Goal: Information Seeking & Learning: Learn about a topic

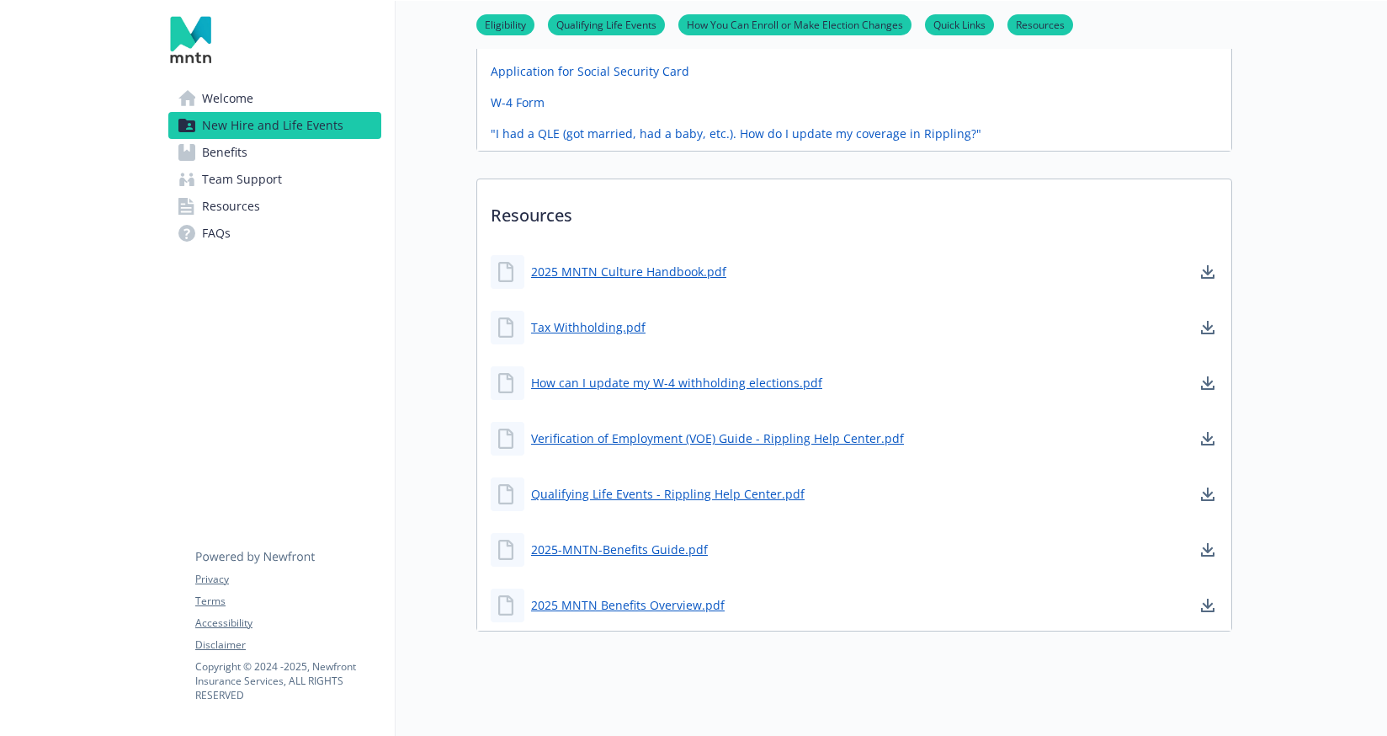
scroll to position [977, 0]
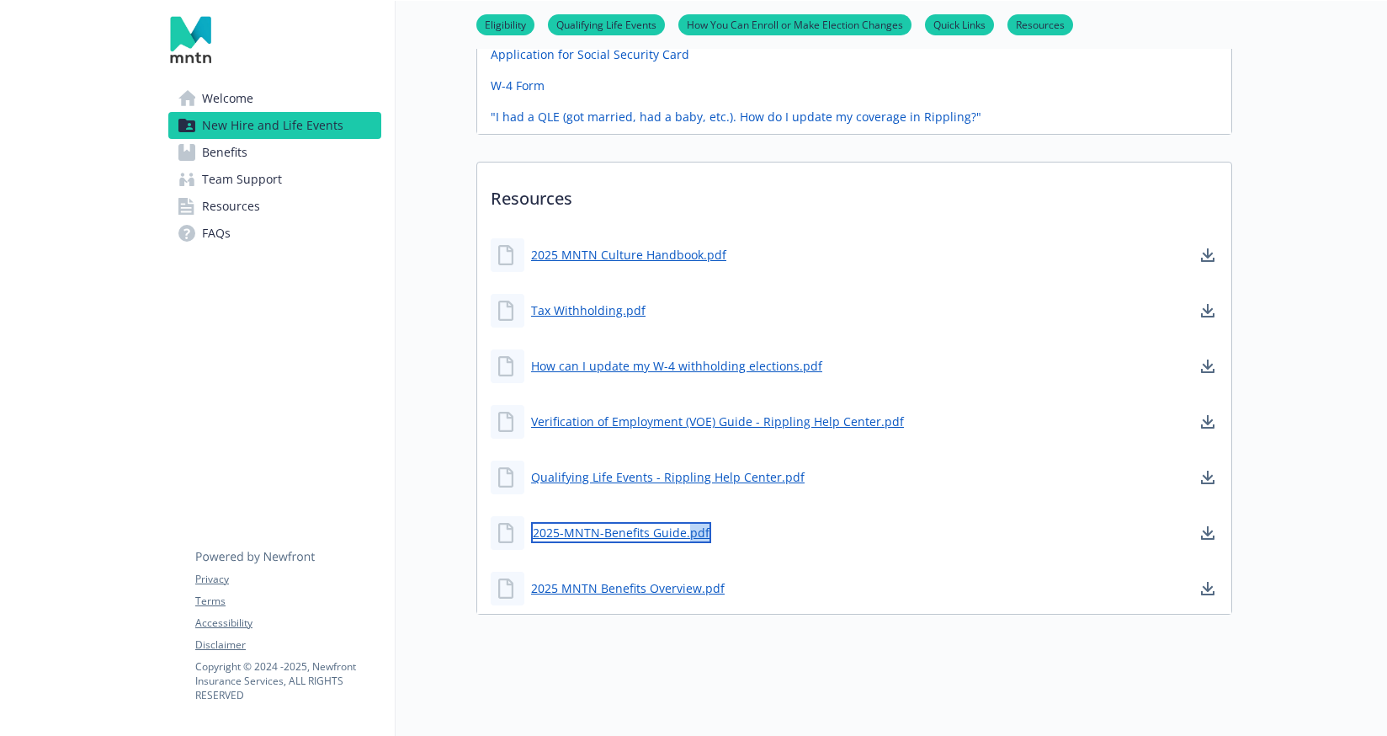
click at [689, 534] on link "2025-MNTN-Benefits Guide.pdf" at bounding box center [621, 532] width 180 height 21
click at [684, 588] on link "2025 MNTN Benefits Overview.pdf" at bounding box center [629, 587] width 197 height 21
click at [625, 309] on link "Tax Withholding.pdf" at bounding box center [590, 310] width 118 height 21
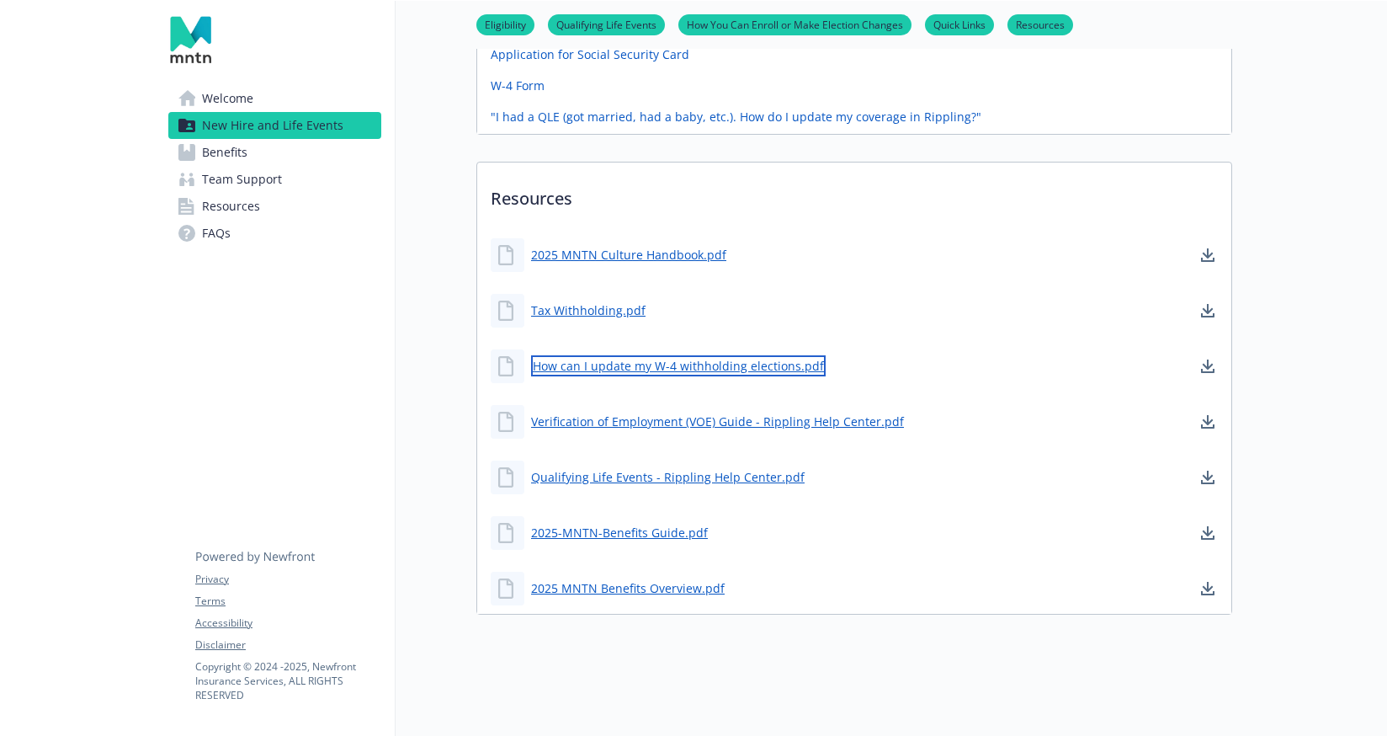
click at [642, 370] on link "How can I update my W-4 withholding elections.pdf" at bounding box center [678, 365] width 295 height 21
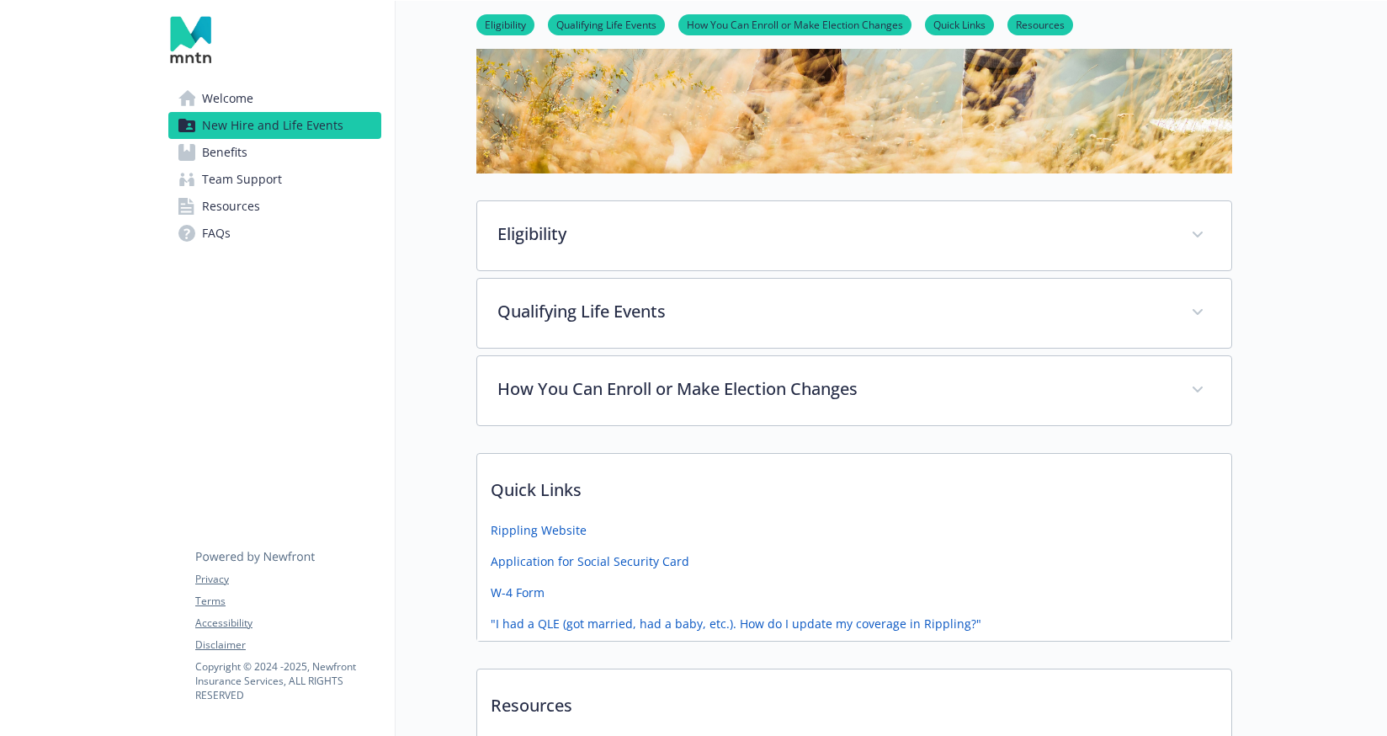
scroll to position [469, 0]
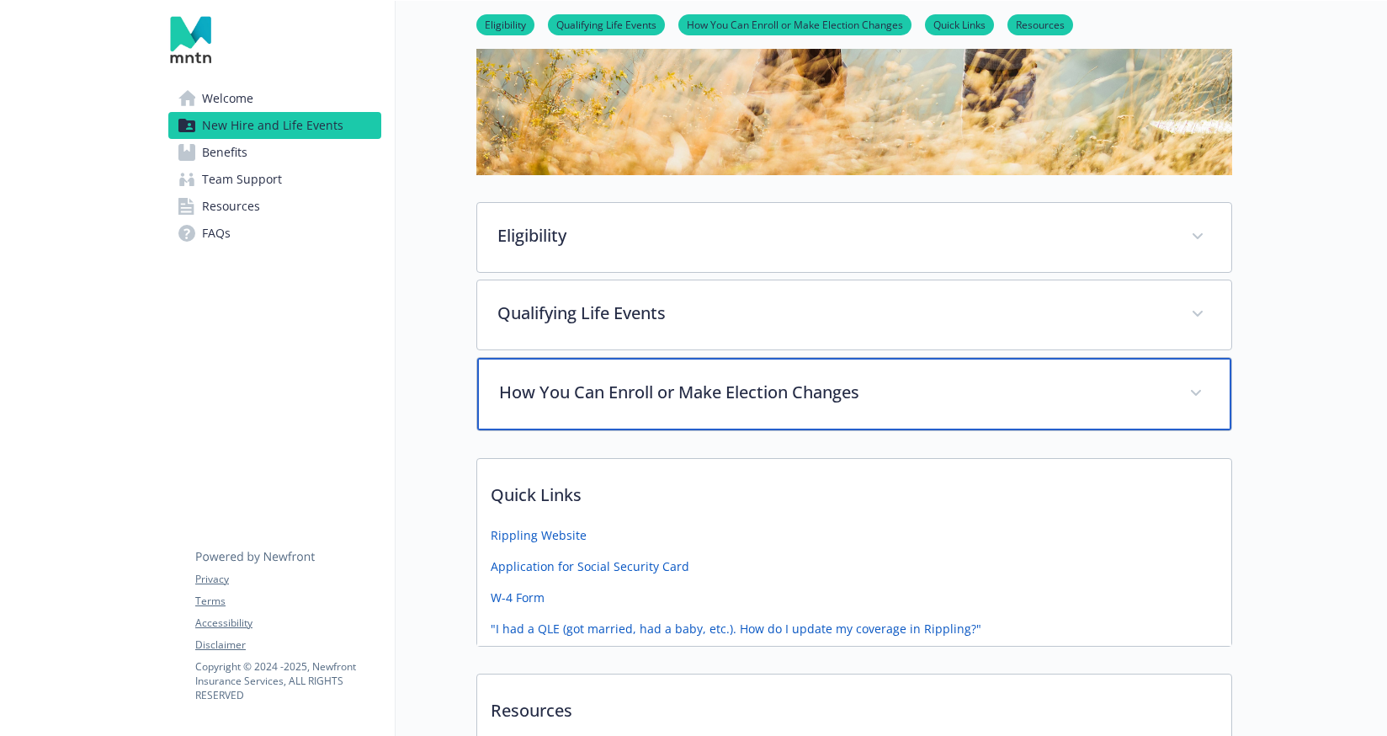
click at [995, 380] on p "How You Can Enroll or Make Election Changes" at bounding box center [834, 392] width 670 height 25
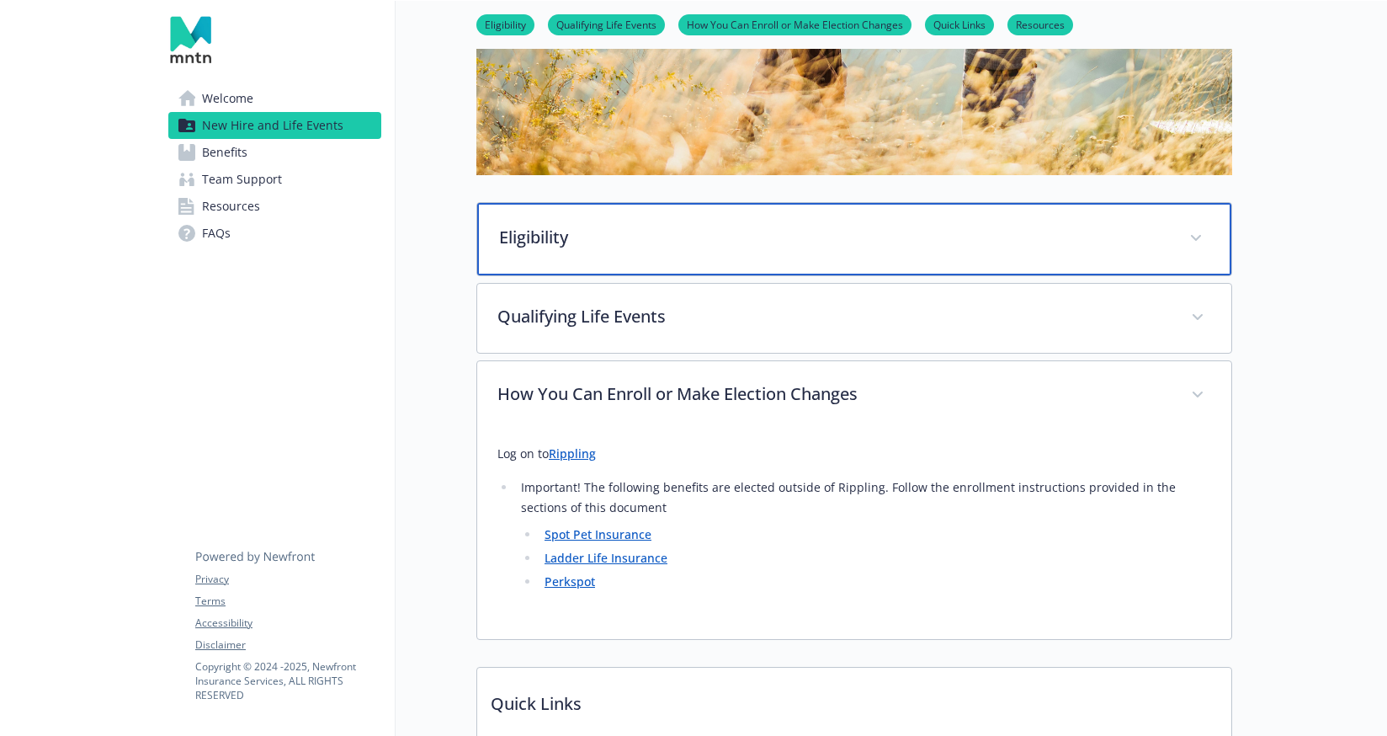
click at [1001, 263] on div "Eligibility" at bounding box center [854, 239] width 754 height 72
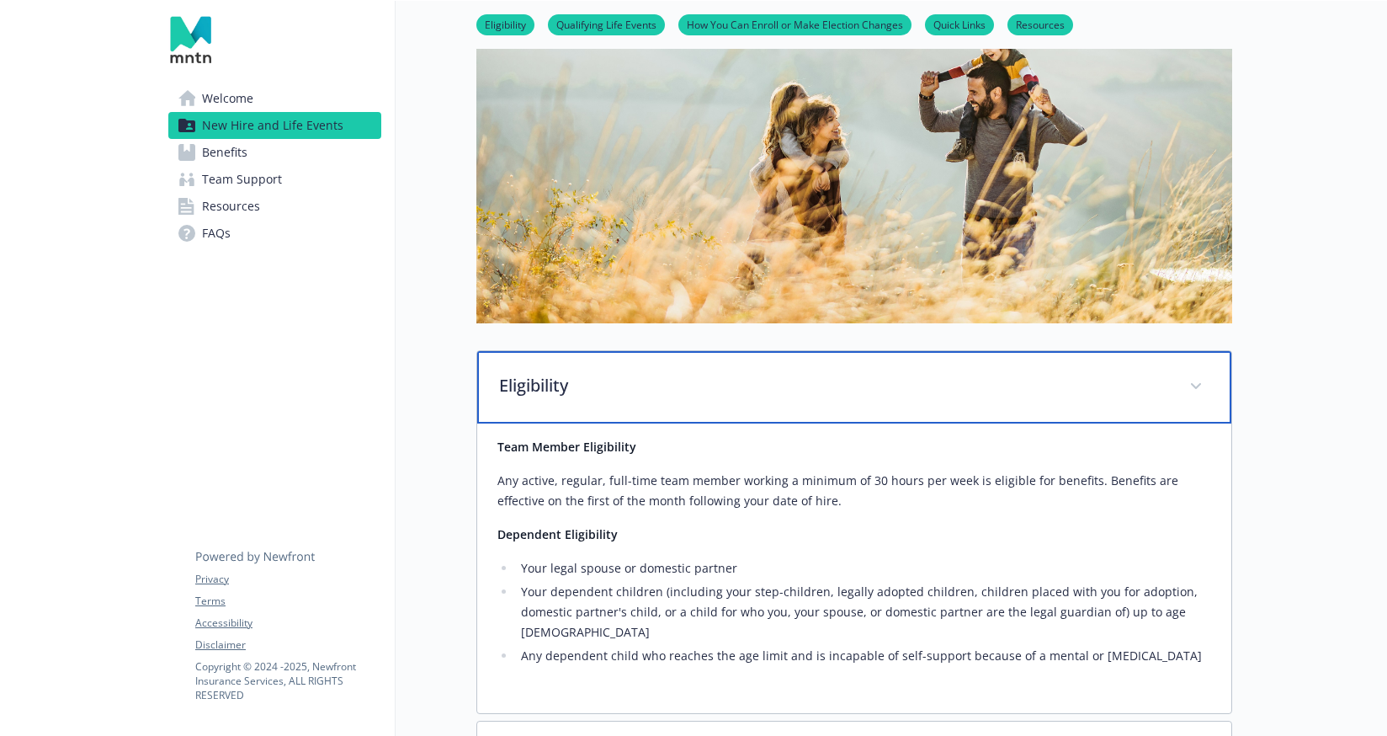
scroll to position [0, 0]
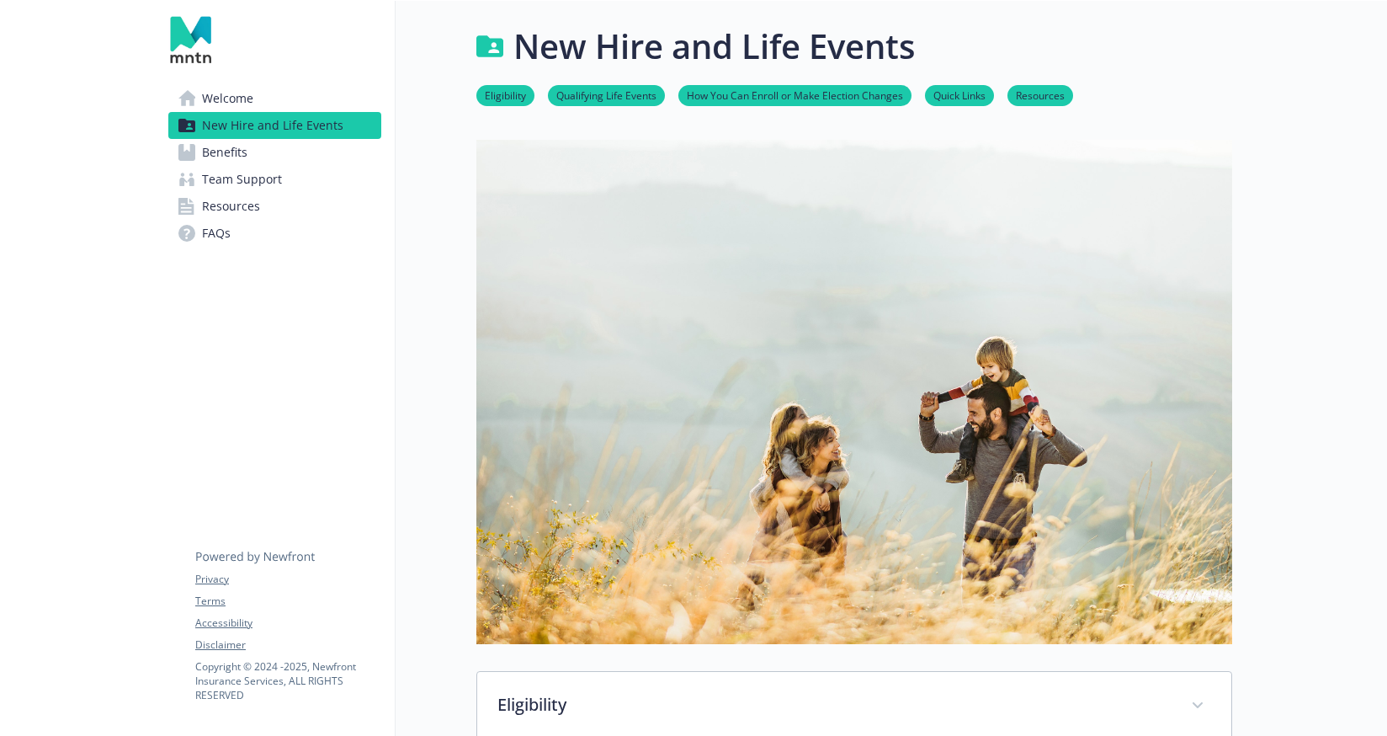
click at [260, 150] on link "Benefits" at bounding box center [274, 152] width 213 height 27
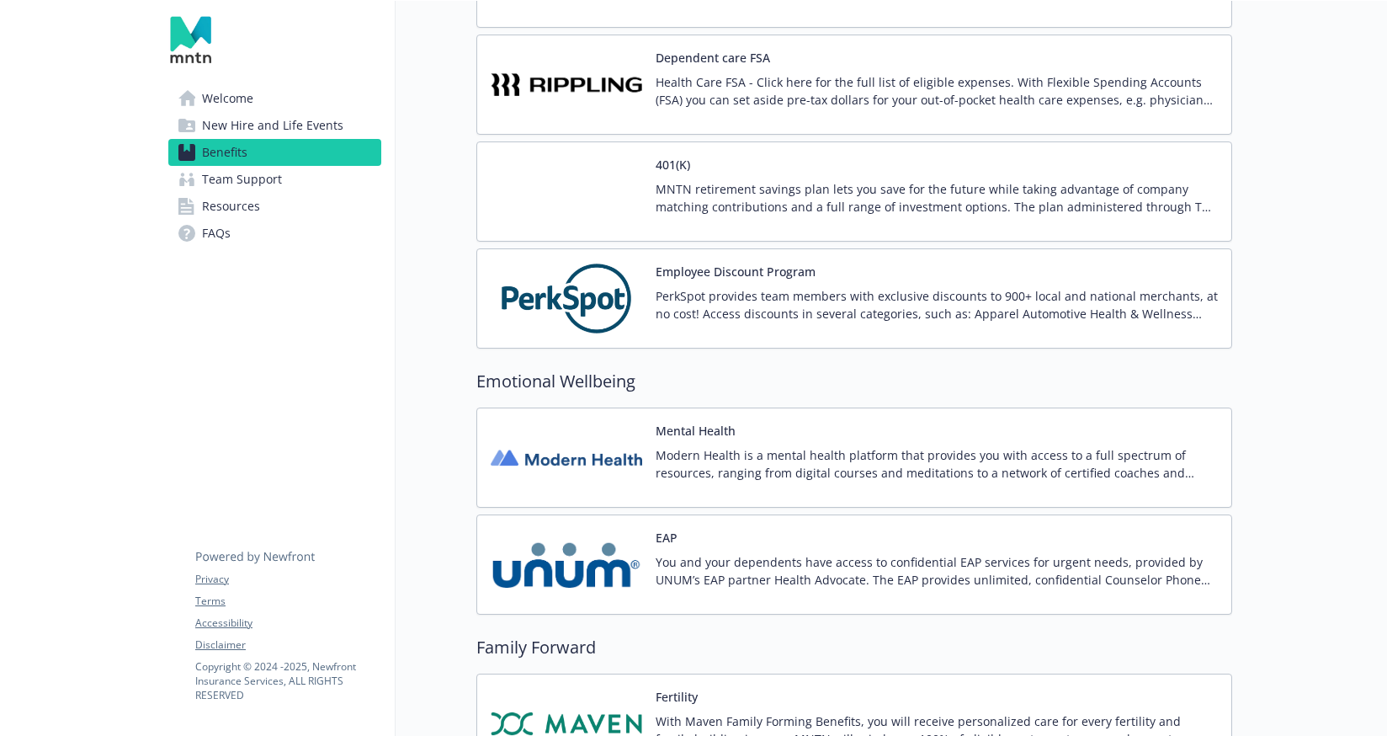
scroll to position [2815, 0]
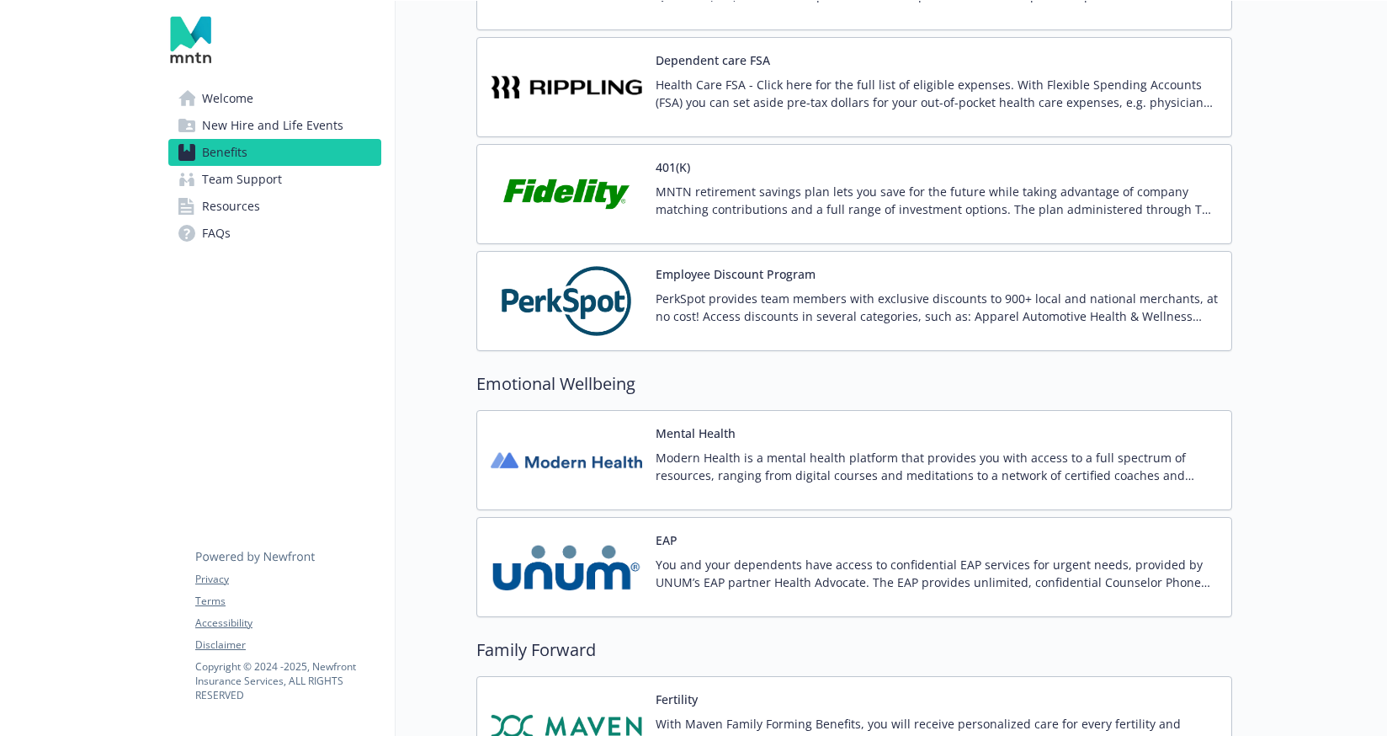
click at [592, 295] on img at bounding box center [567, 301] width 152 height 72
click at [333, 176] on link "Team Support" at bounding box center [274, 179] width 213 height 27
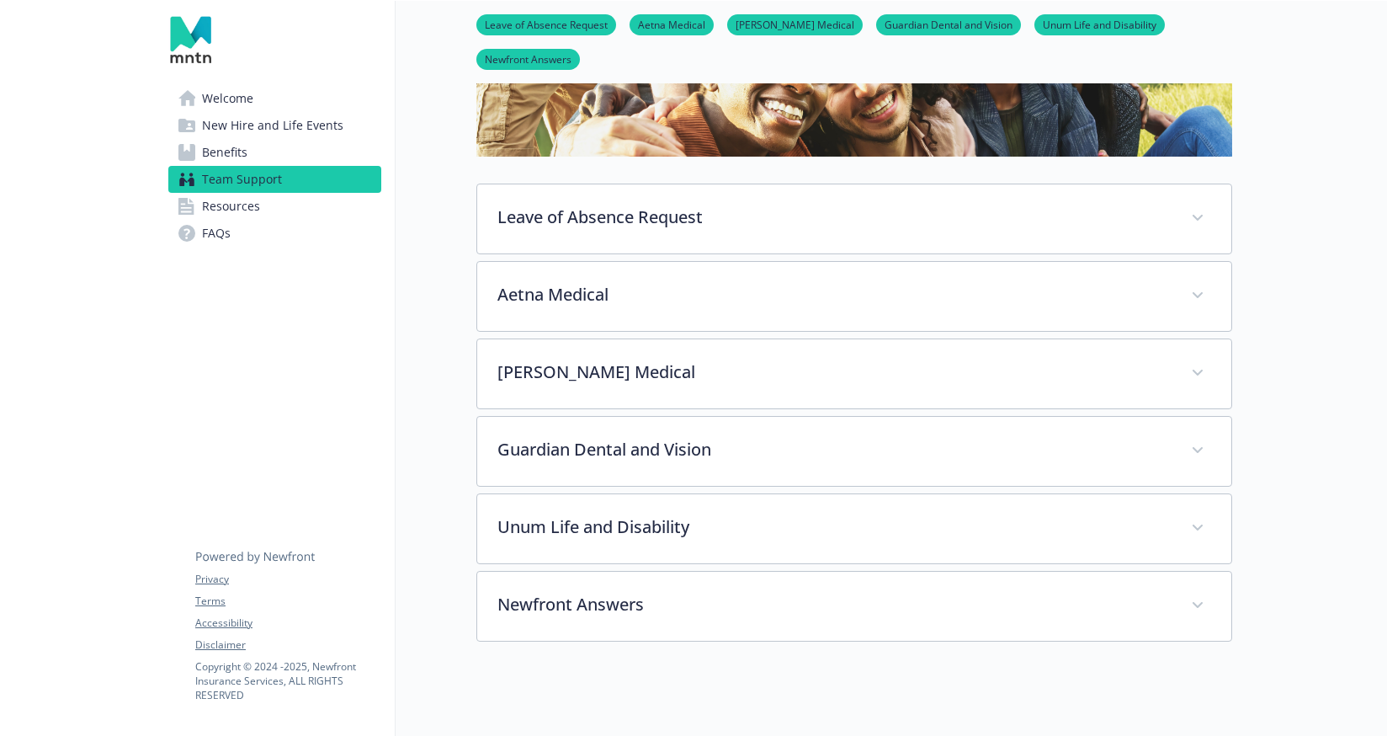
scroll to position [88, 0]
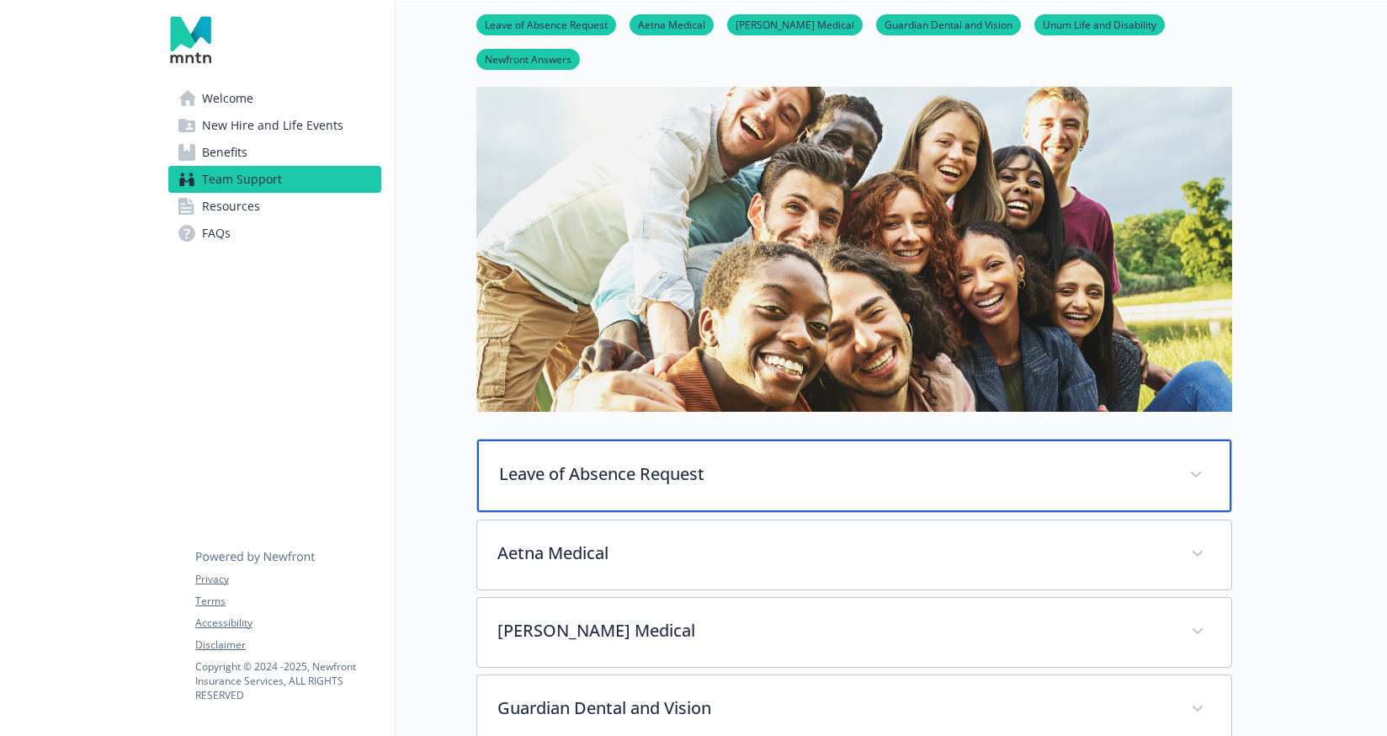
click at [561, 464] on p "Leave of Absence Request" at bounding box center [834, 473] width 670 height 25
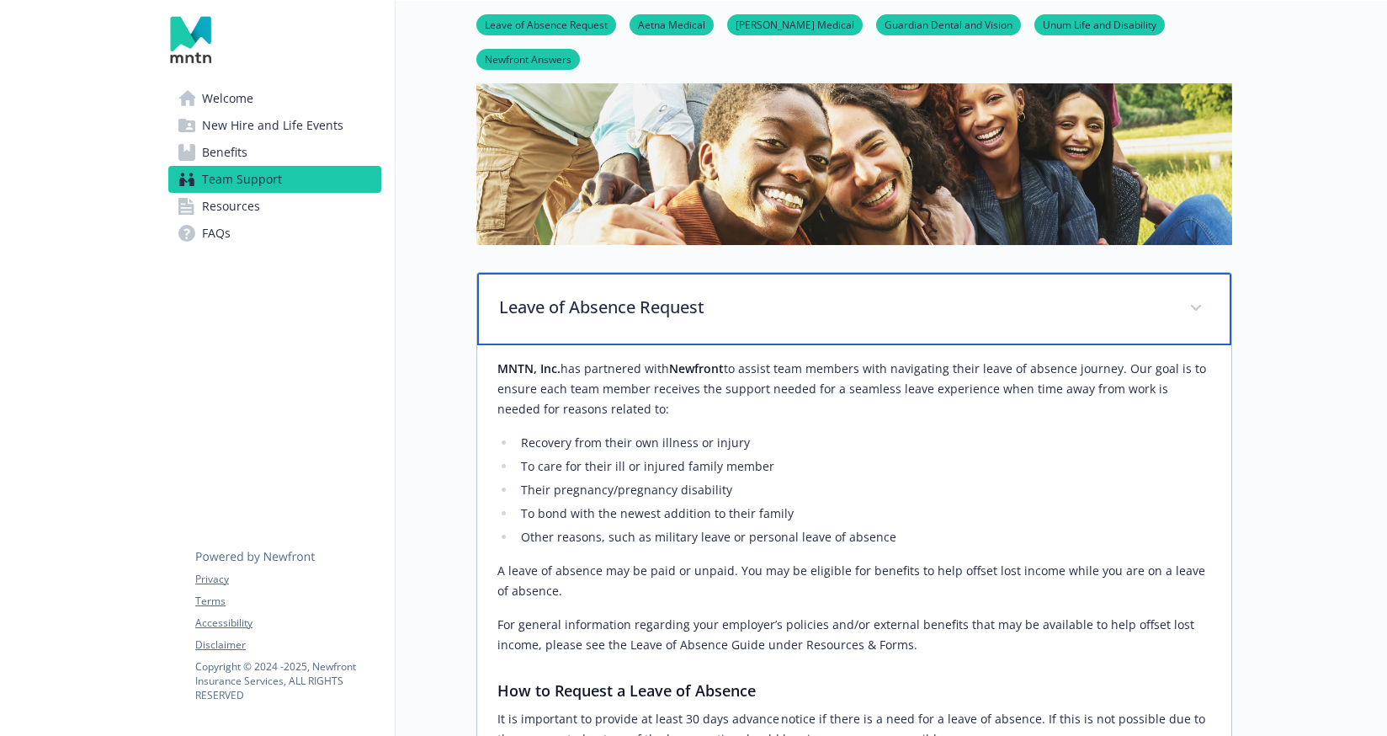
scroll to position [634, 0]
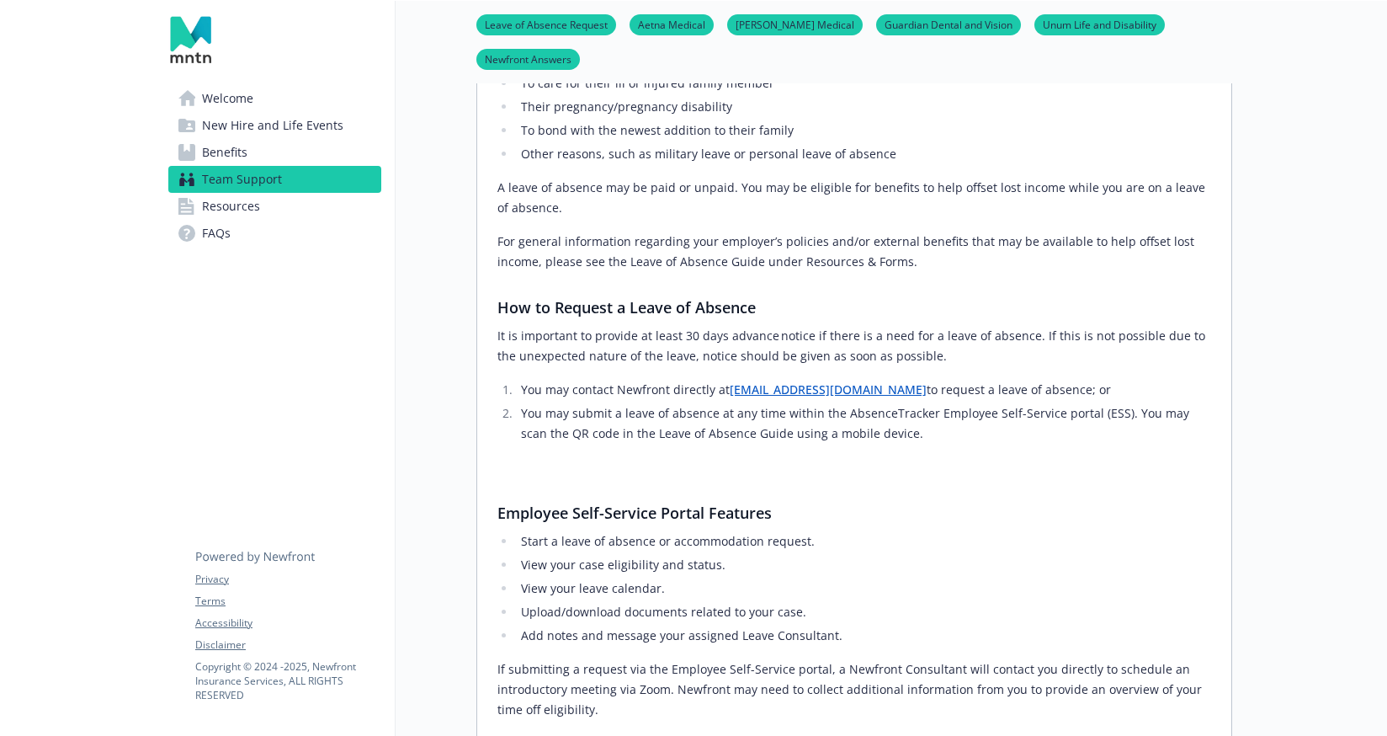
click at [354, 205] on link "Resources" at bounding box center [274, 206] width 213 height 27
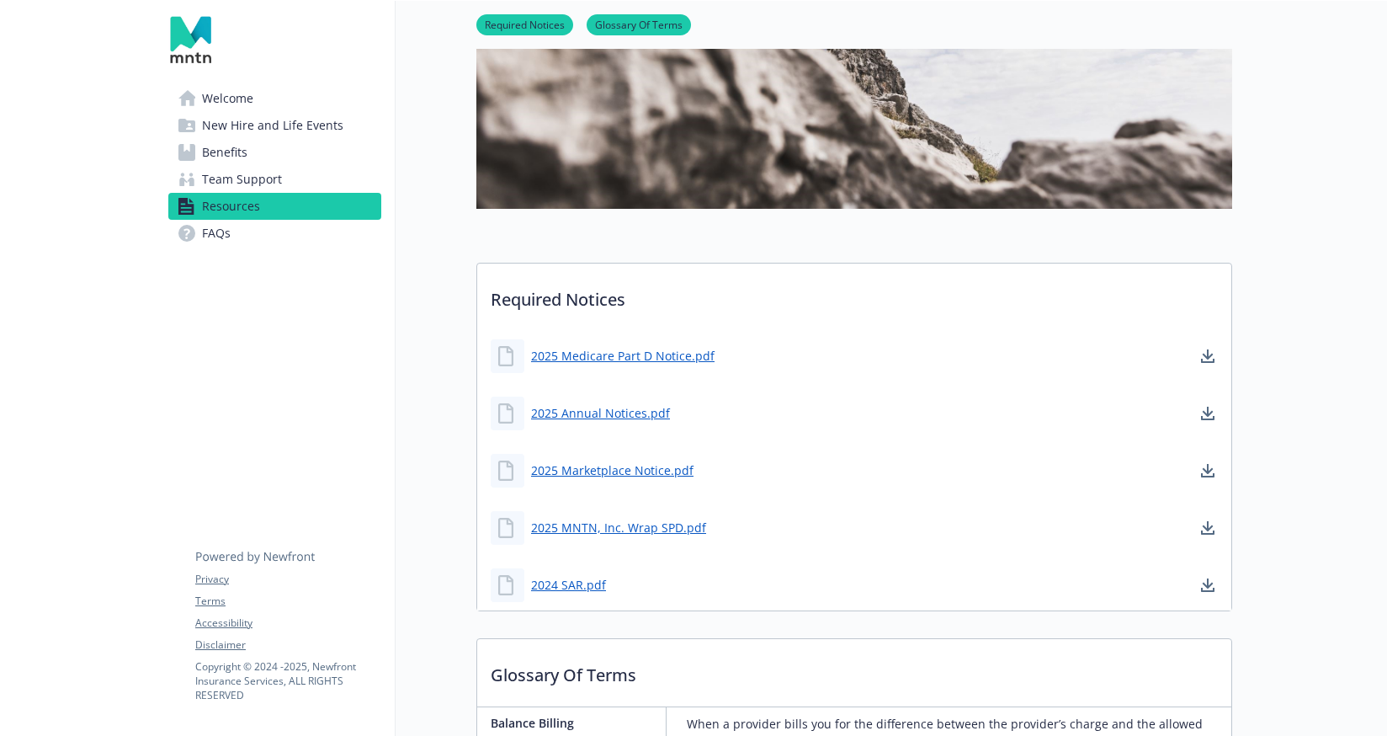
scroll to position [434, 0]
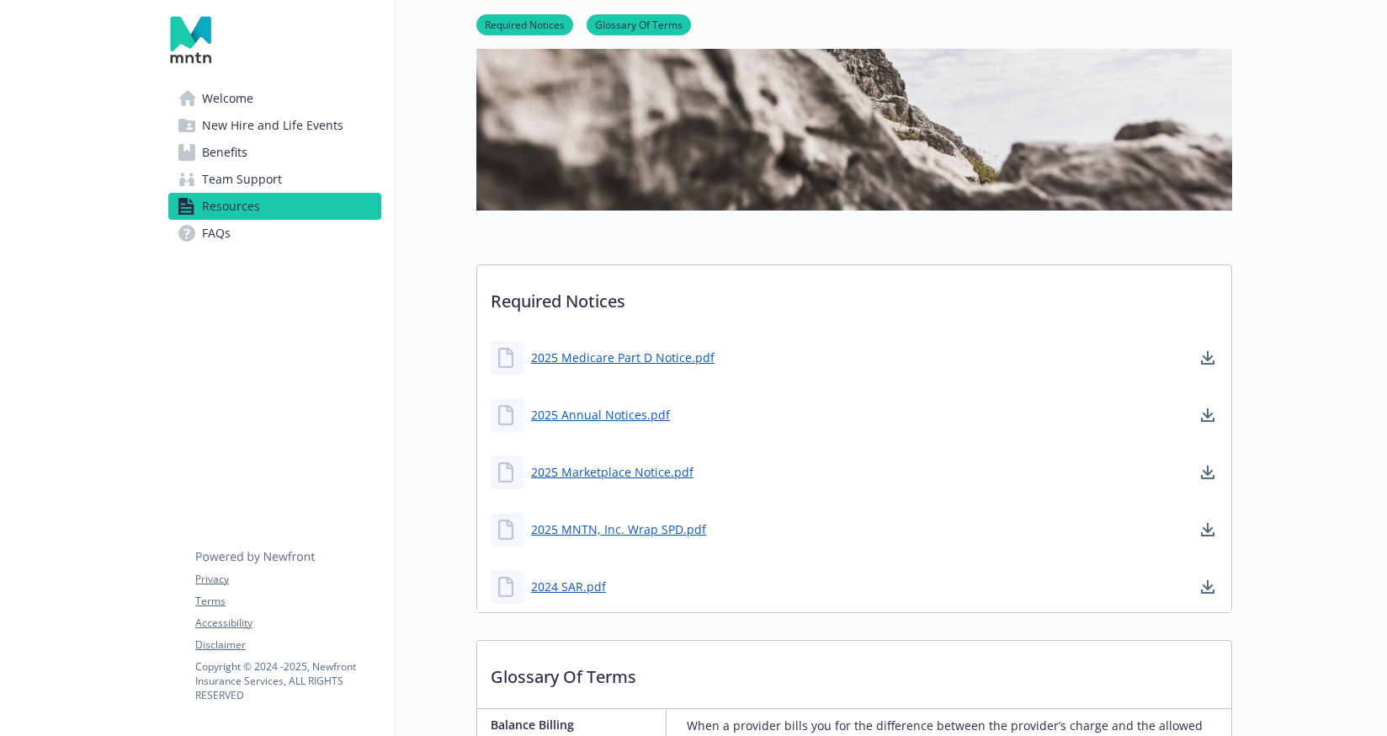
click at [300, 229] on link "FAQs" at bounding box center [274, 233] width 213 height 27
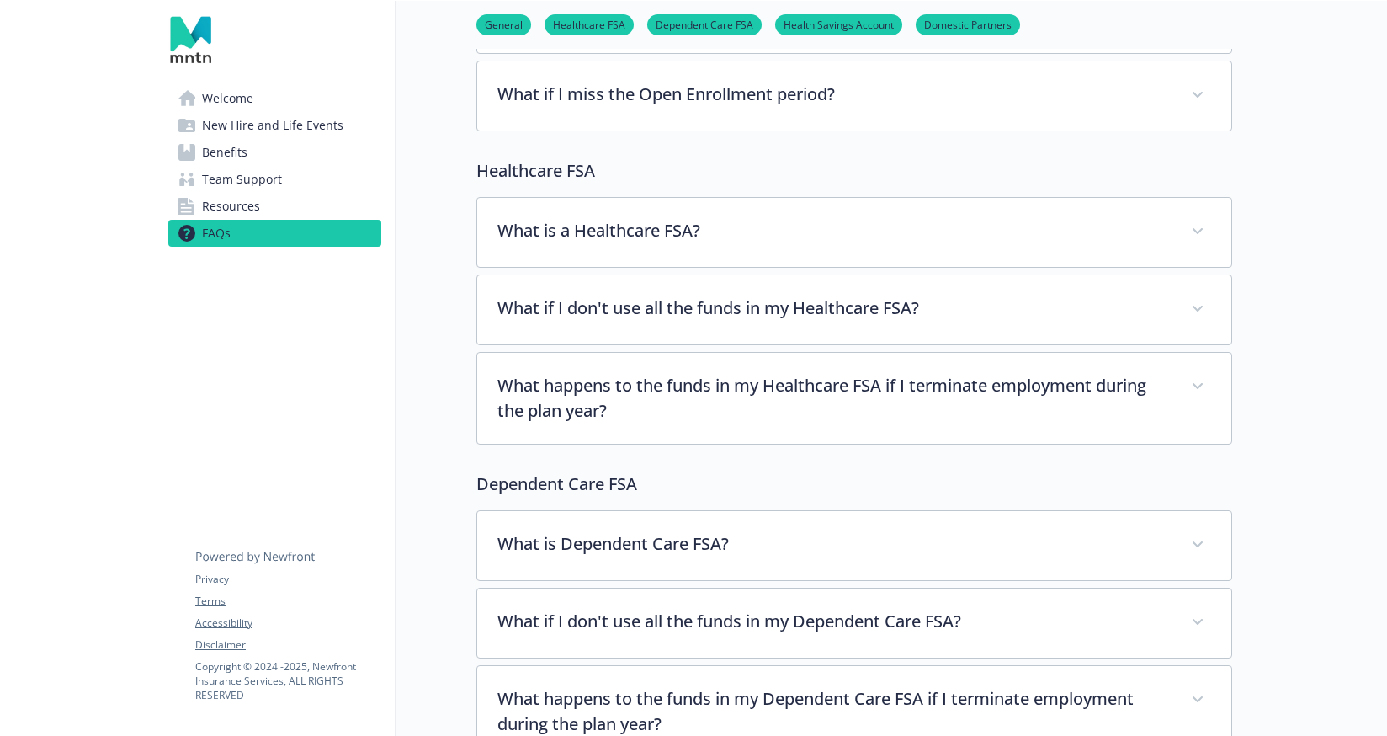
scroll to position [133, 0]
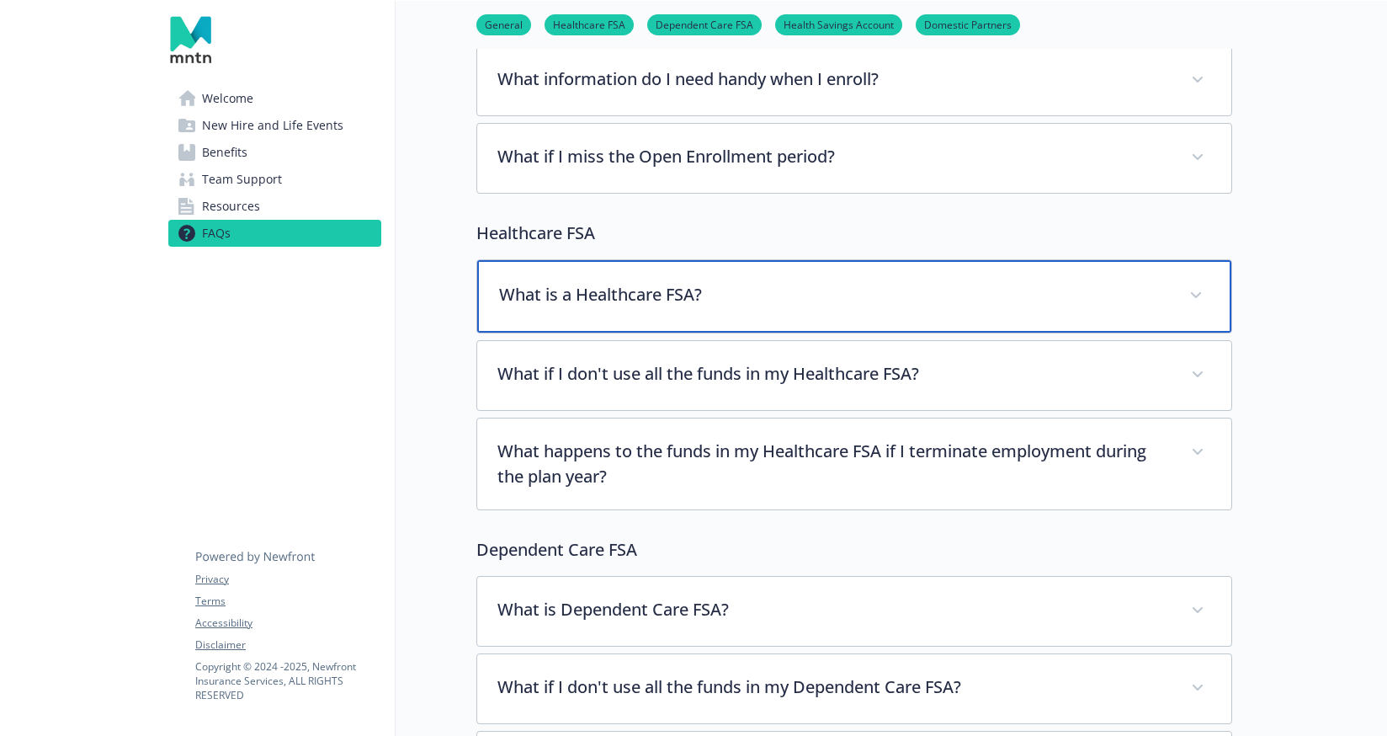
click at [619, 310] on div "What is a Healthcare FSA?" at bounding box center [854, 296] width 754 height 72
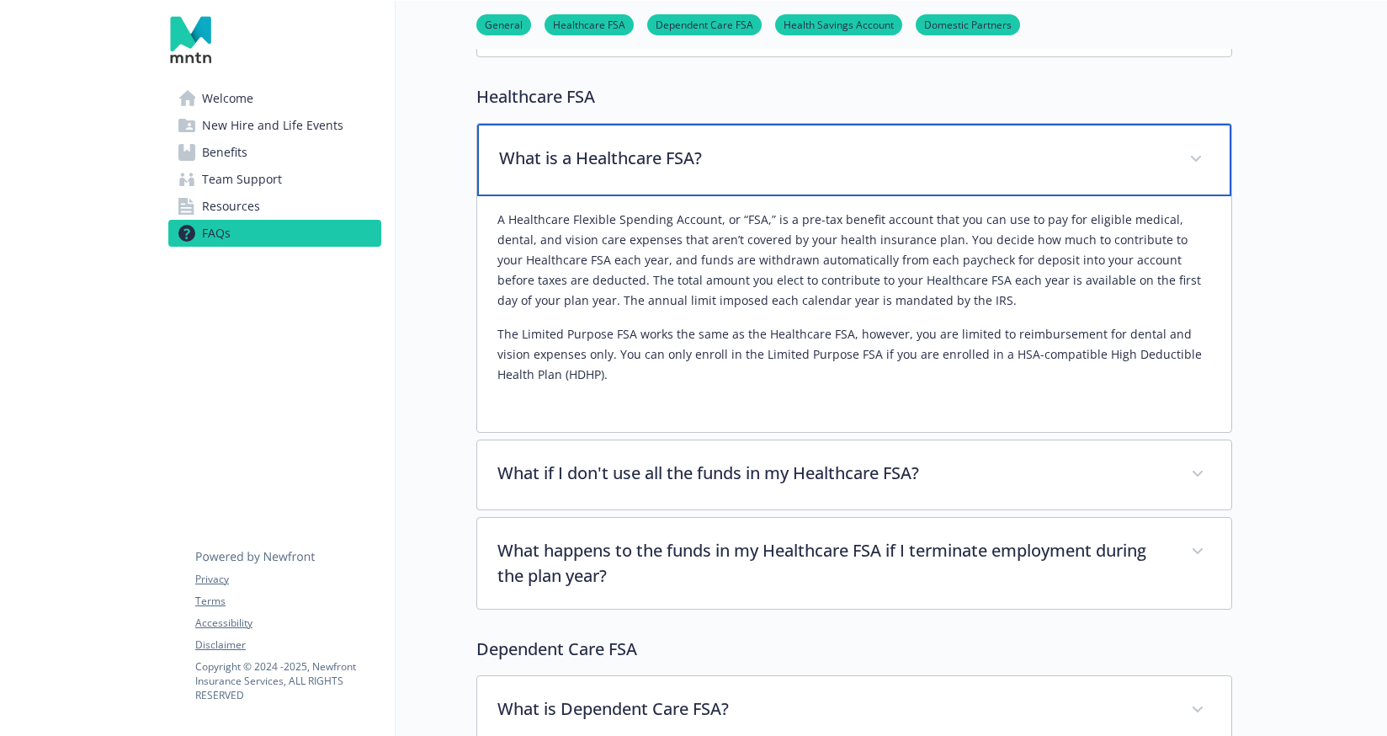
scroll to position [272, 0]
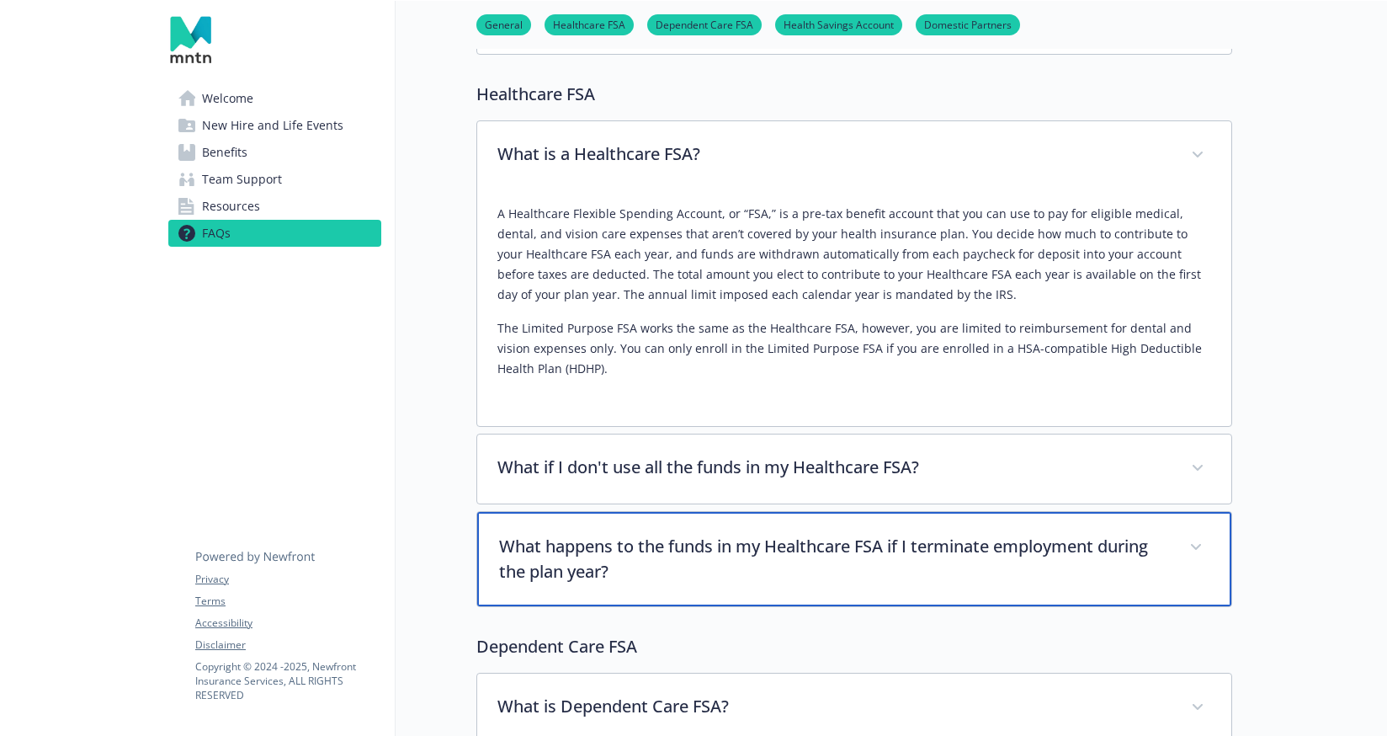
click at [699, 574] on p "What happens to the funds in my Healthcare FSA if I terminate employment during…" at bounding box center [834, 559] width 670 height 51
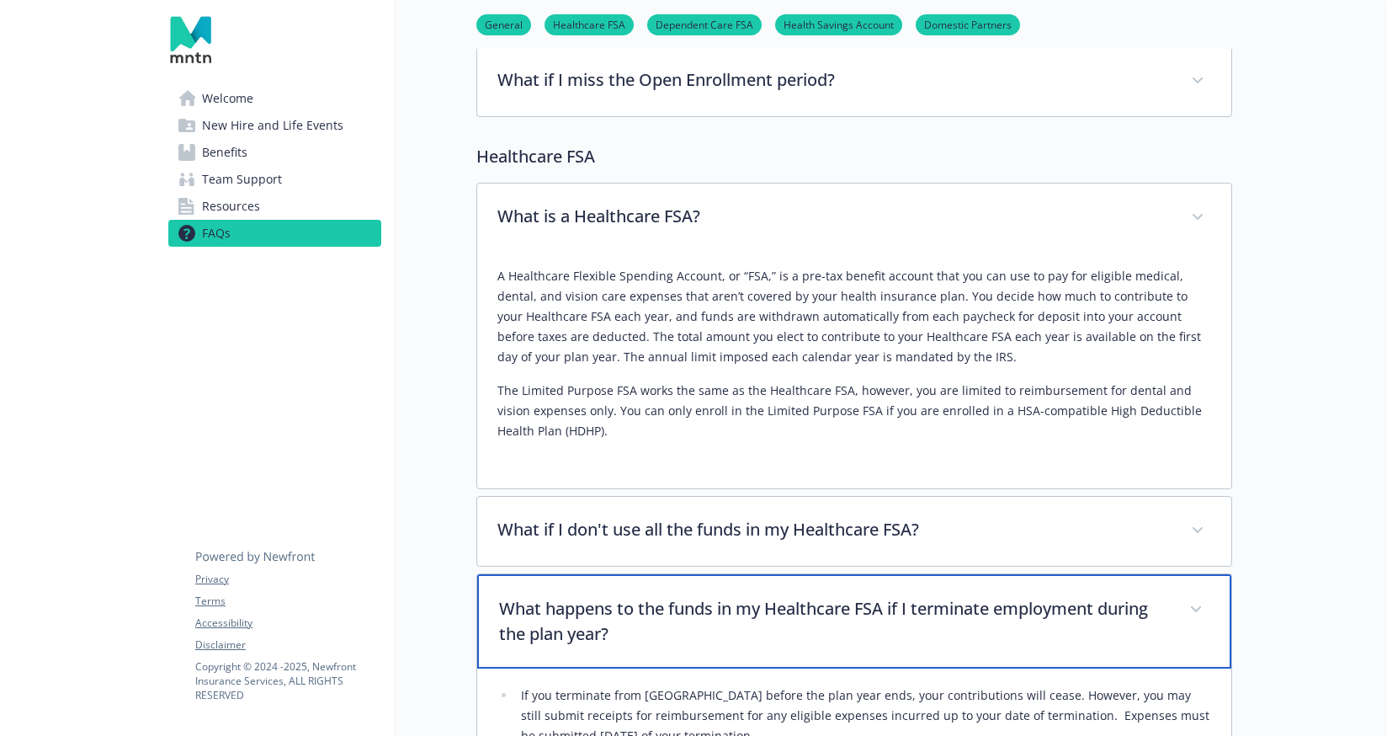
scroll to position [206, 0]
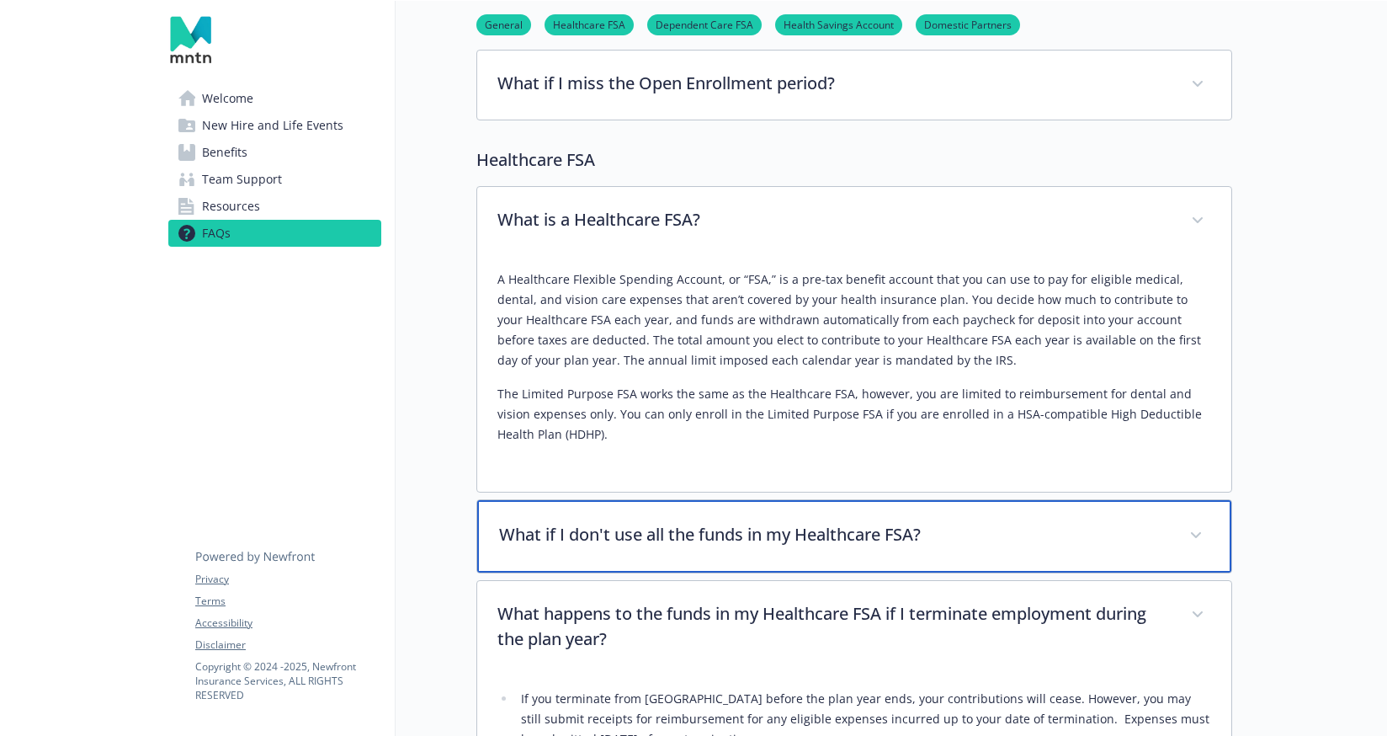
click at [754, 534] on p "What if I don't use all the funds in my Healthcare FSA?" at bounding box center [834, 534] width 670 height 25
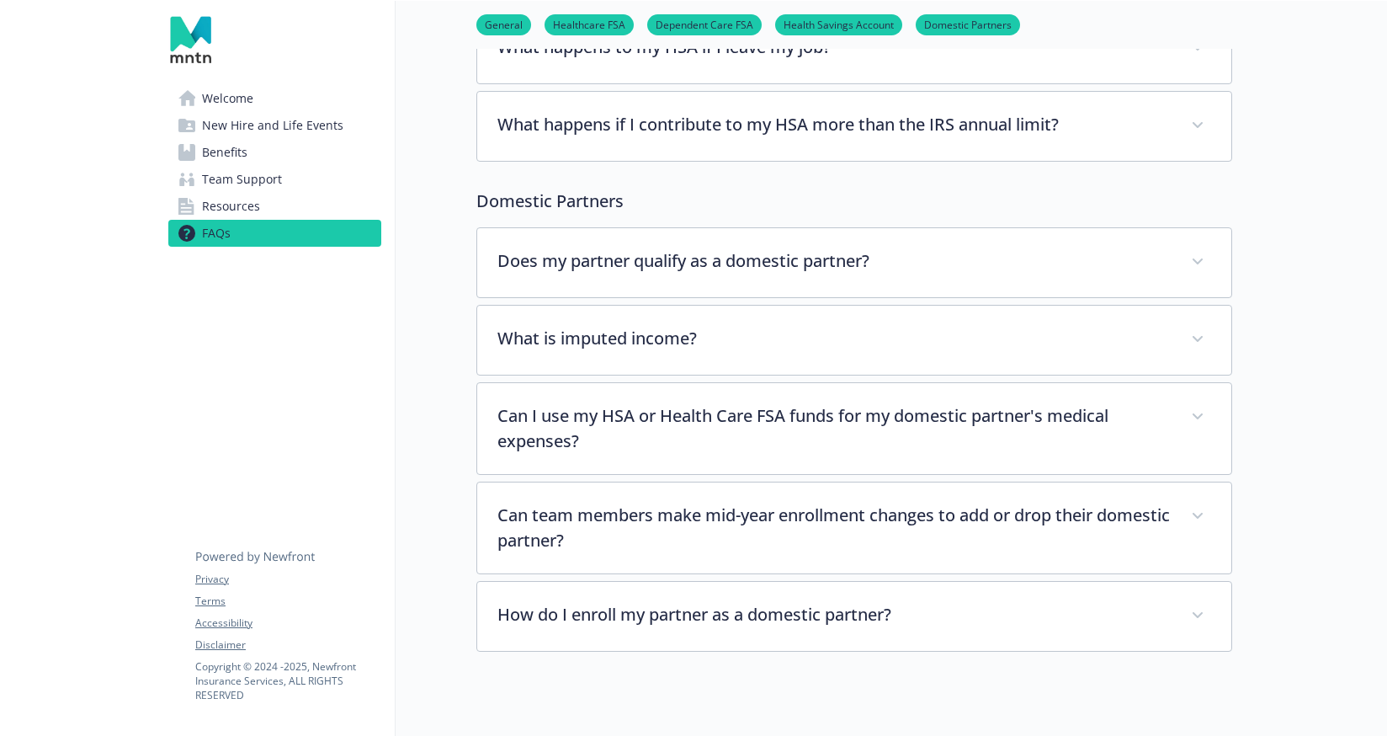
scroll to position [2676, 0]
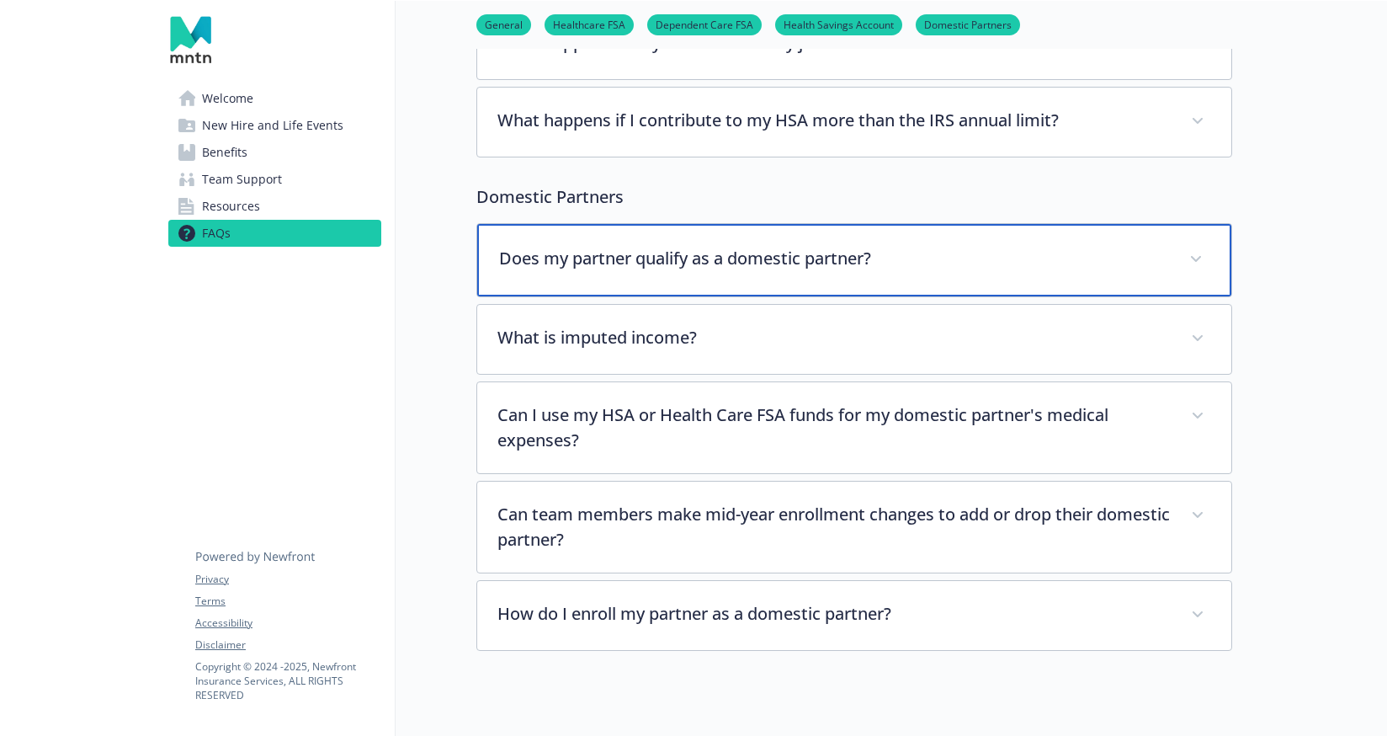
click at [836, 262] on div "Does my partner qualify as a domestic partner?" at bounding box center [854, 260] width 754 height 72
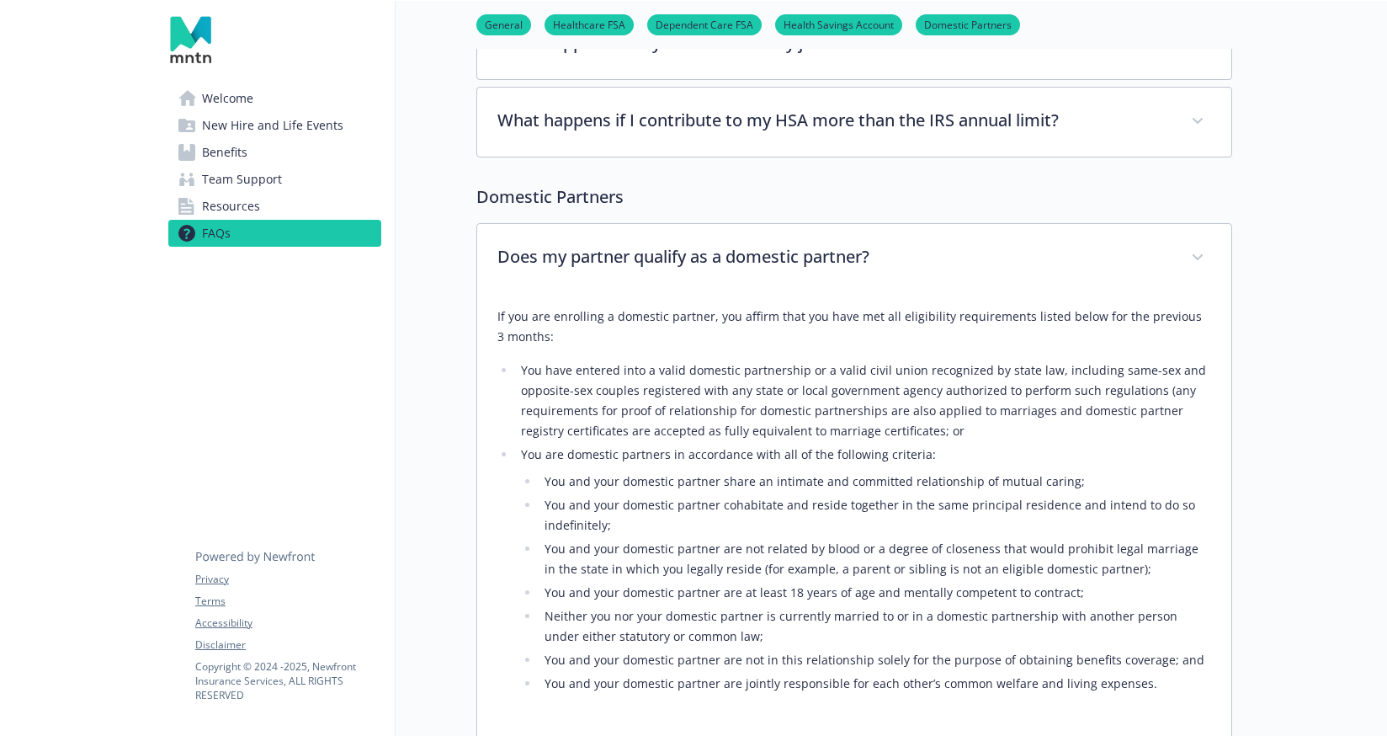
click at [793, 331] on div "If you are enrolling a domestic partner, you affirm that you have met all eligi…" at bounding box center [854, 499] width 714 height 387
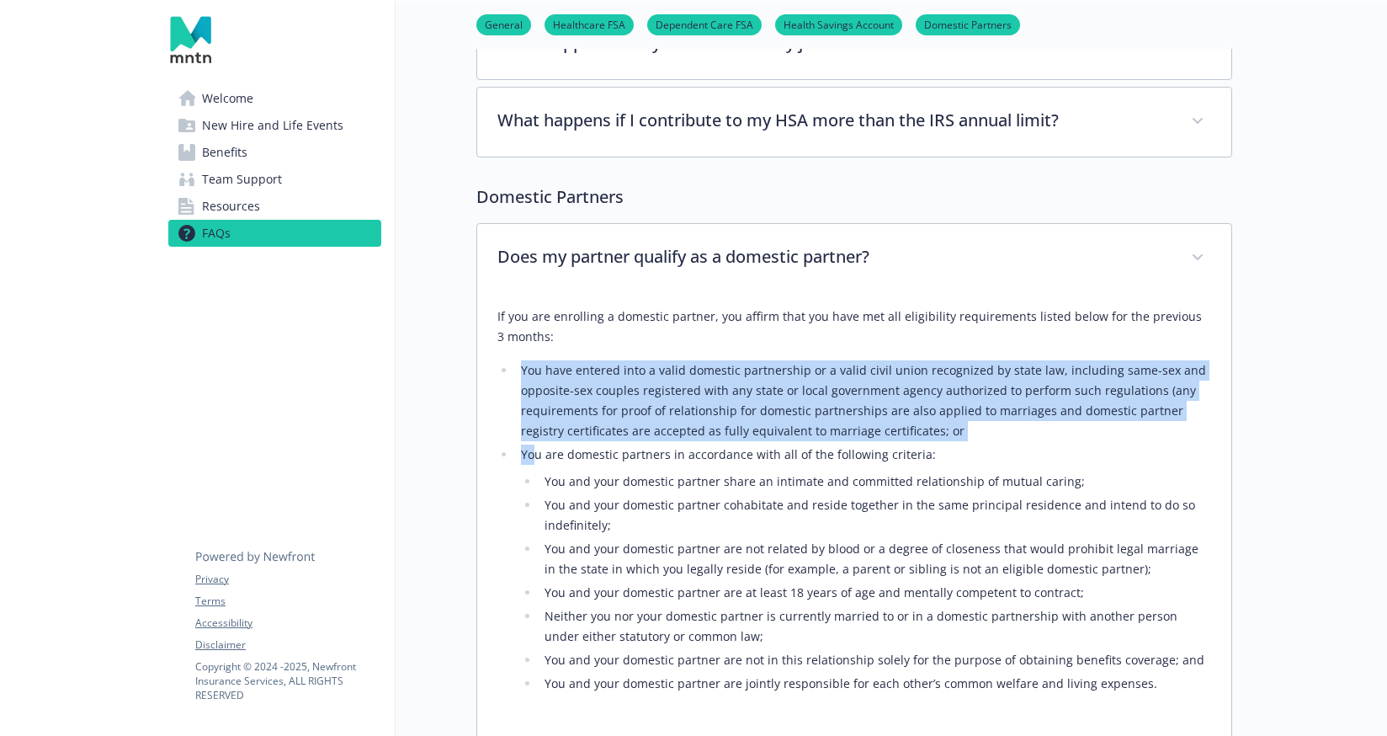
drag, startPoint x: 529, startPoint y: 334, endPoint x: 532, endPoint y: 438, distance: 103.6
click at [533, 439] on div "If you are enrolling a domestic partner, you affirm that you have met all eligi…" at bounding box center [854, 499] width 714 height 387
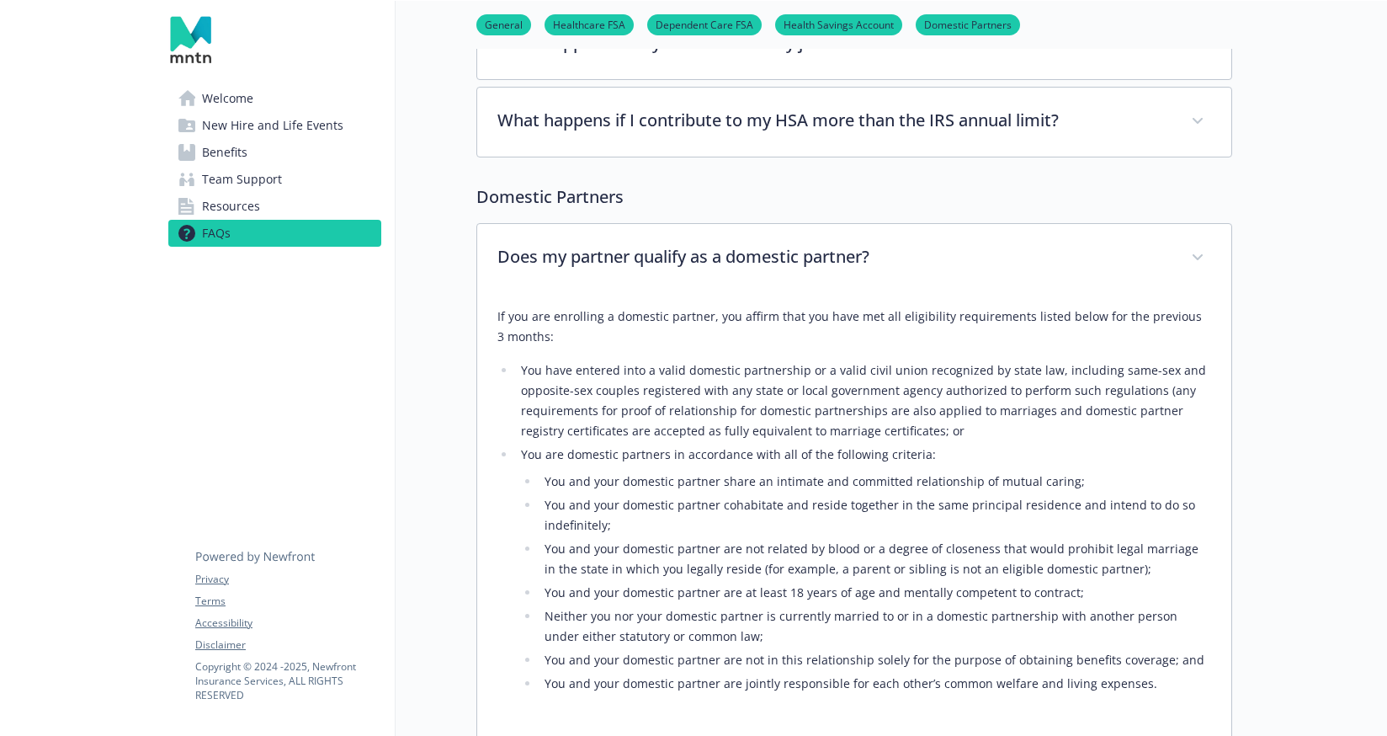
click at [533, 471] on ul "You and your domestic partner share an intimate and committed relationship of m…" at bounding box center [866, 582] width 690 height 222
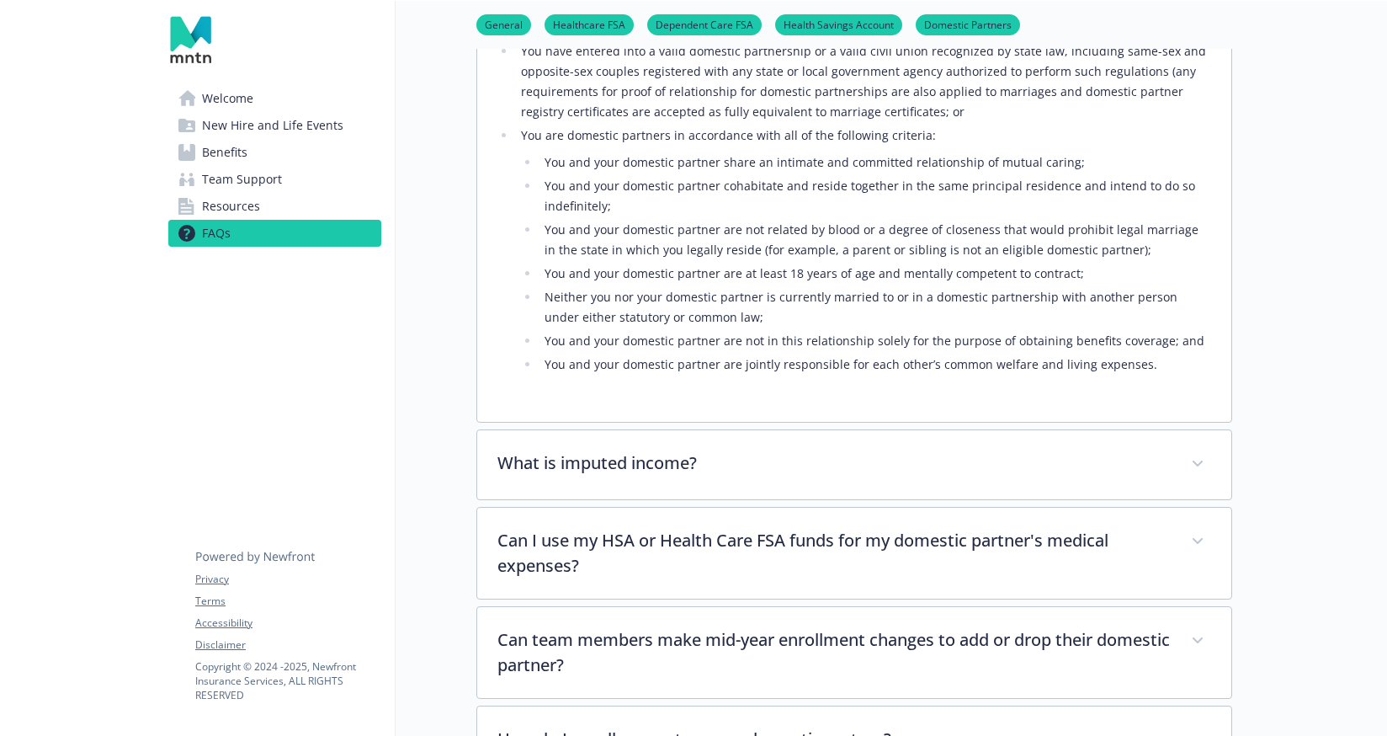
scroll to position [3013, 0]
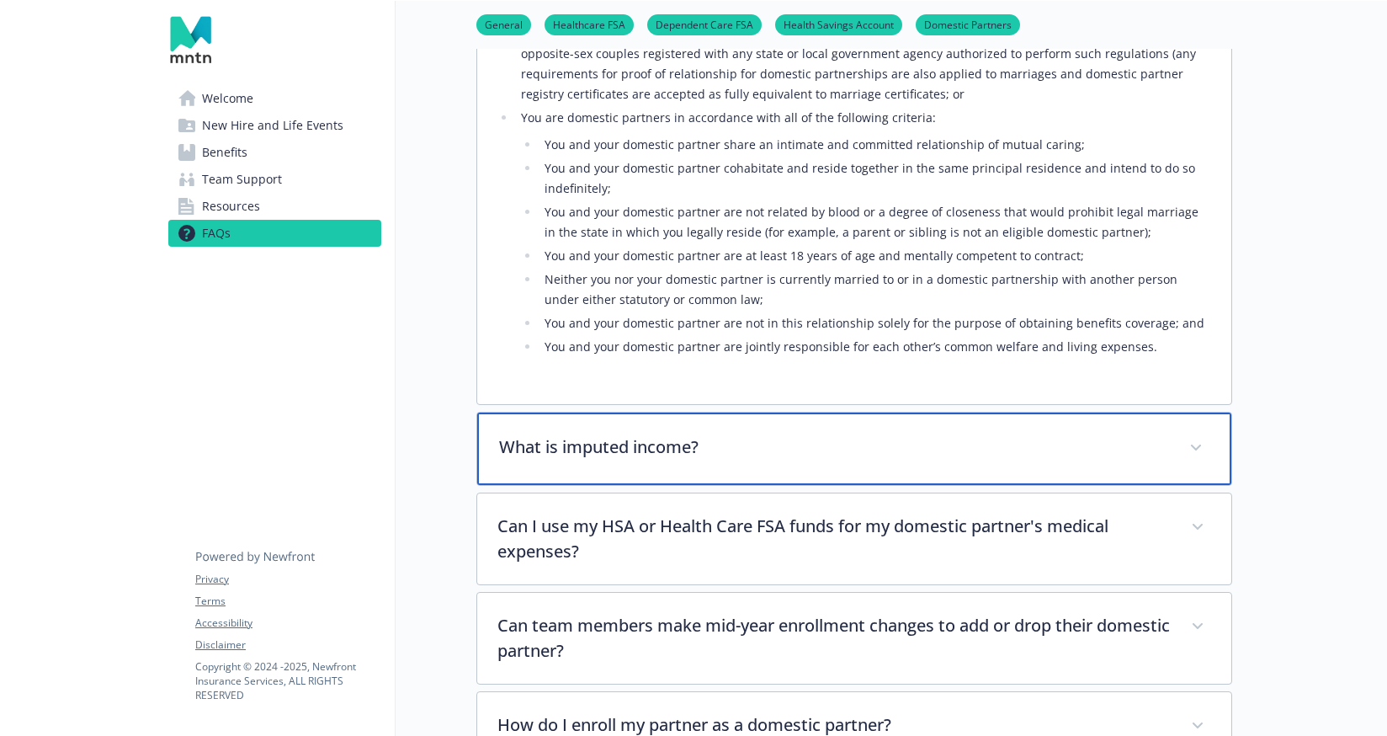
click at [545, 434] on p "What is imputed income?" at bounding box center [834, 446] width 670 height 25
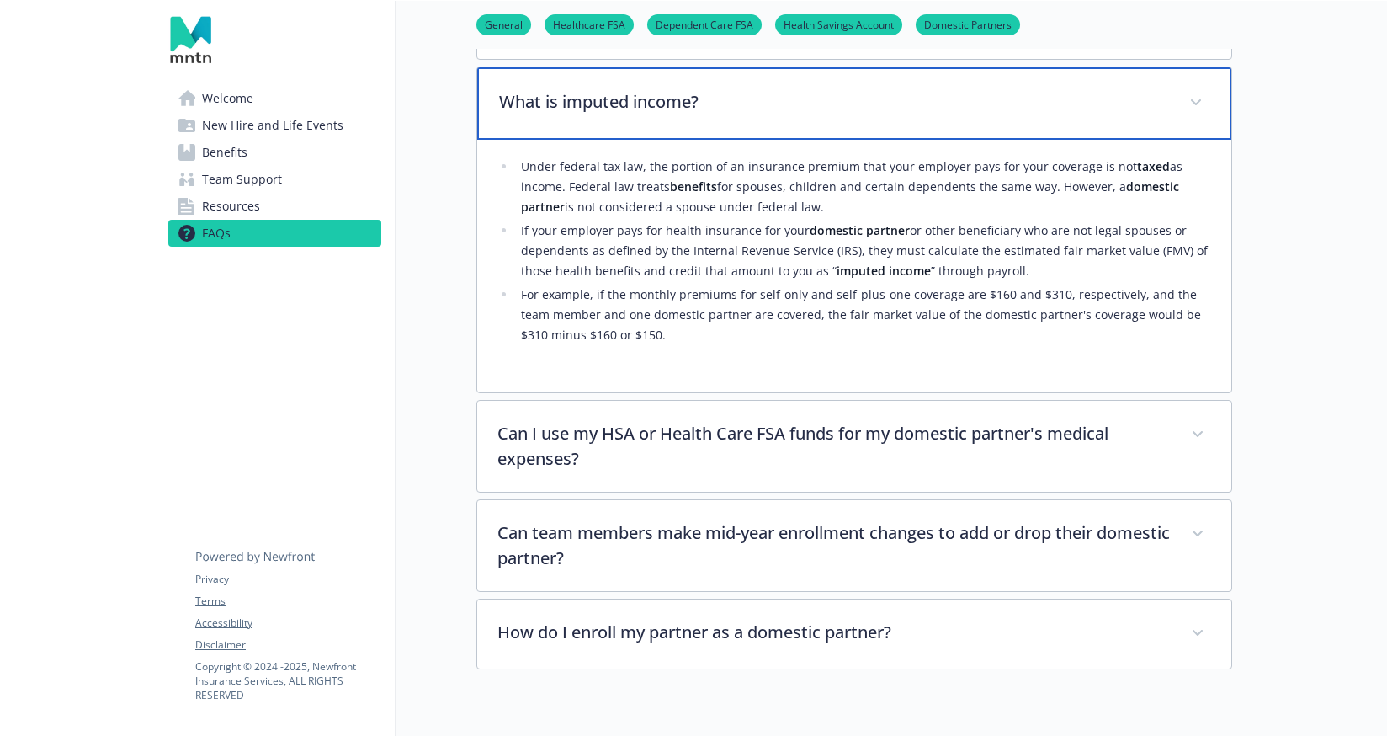
scroll to position [3377, 0]
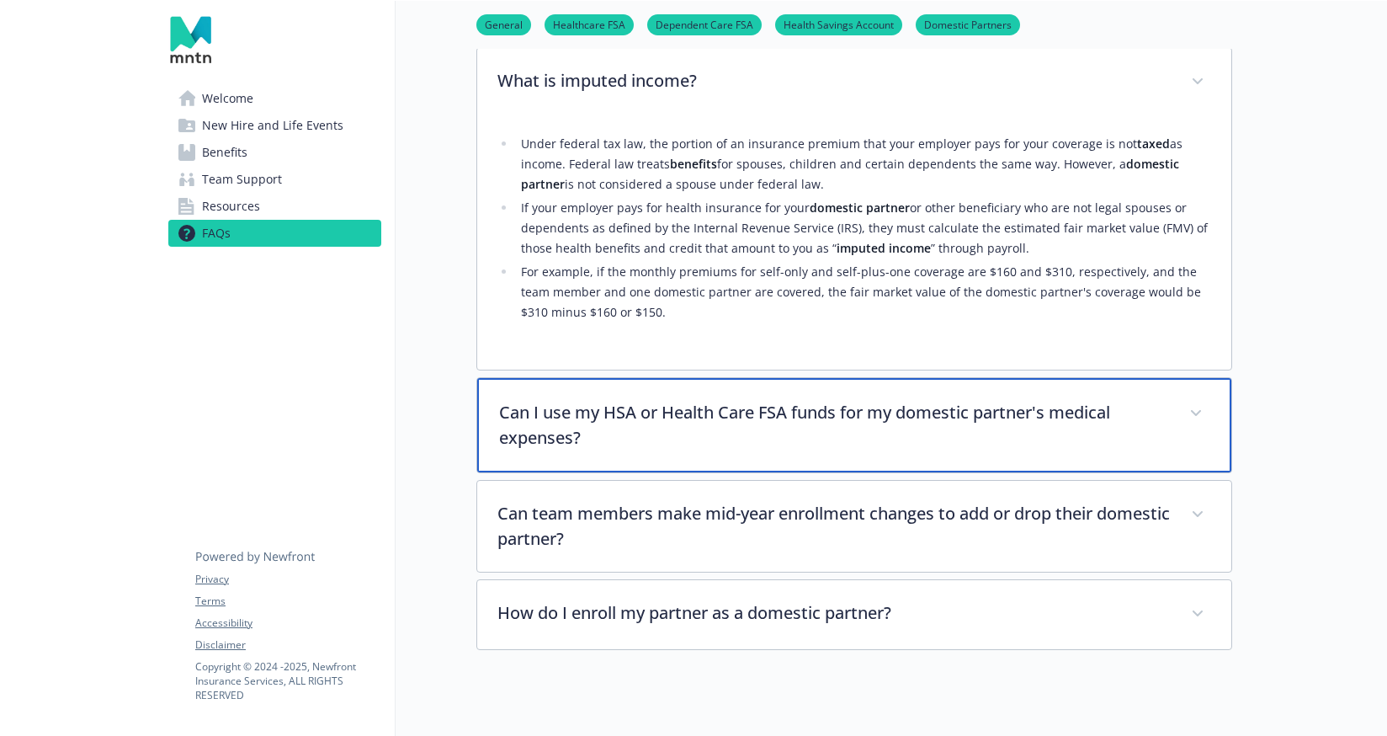
click at [548, 423] on p "Can I use my HSA or Health Care FSA funds for my domestic partner's medical exp…" at bounding box center [834, 425] width 670 height 51
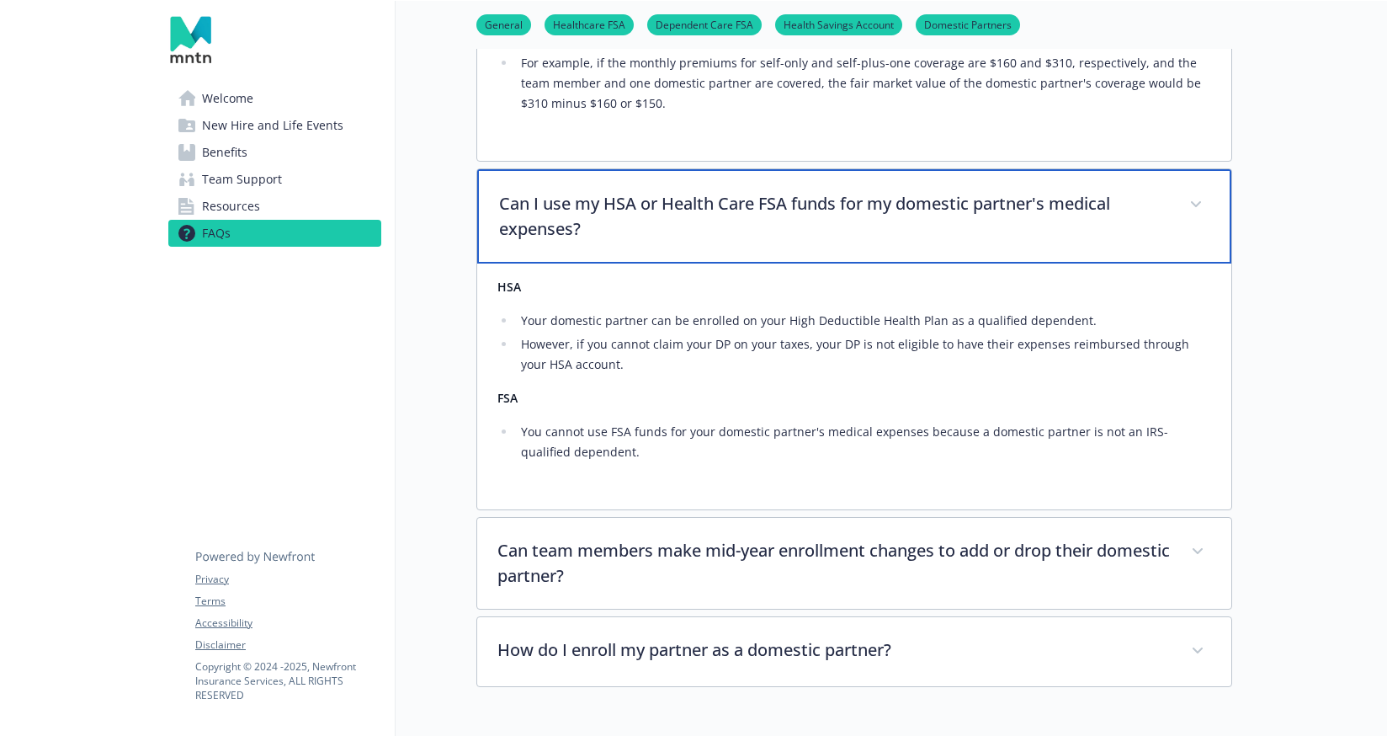
scroll to position [3588, 0]
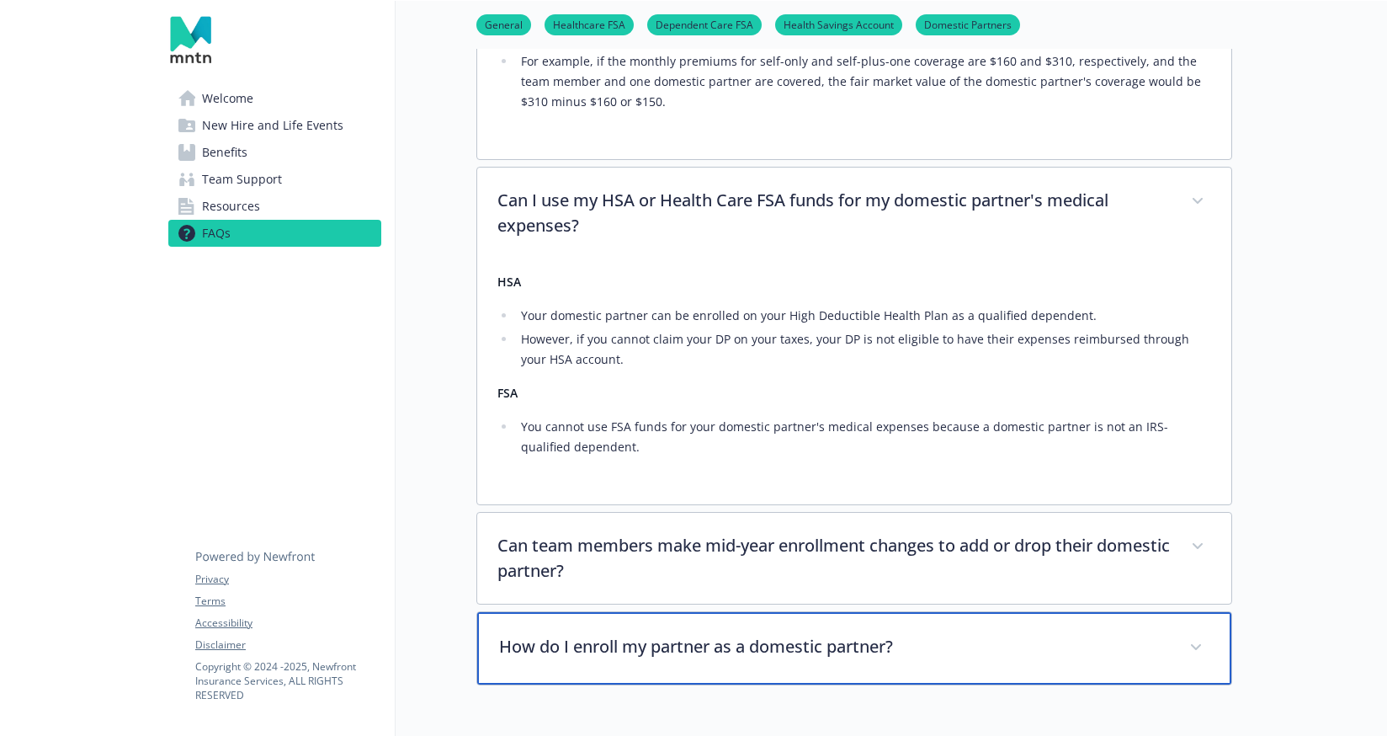
click at [580, 634] on p "How do I enroll my partner as a domestic partner?" at bounding box center [834, 646] width 670 height 25
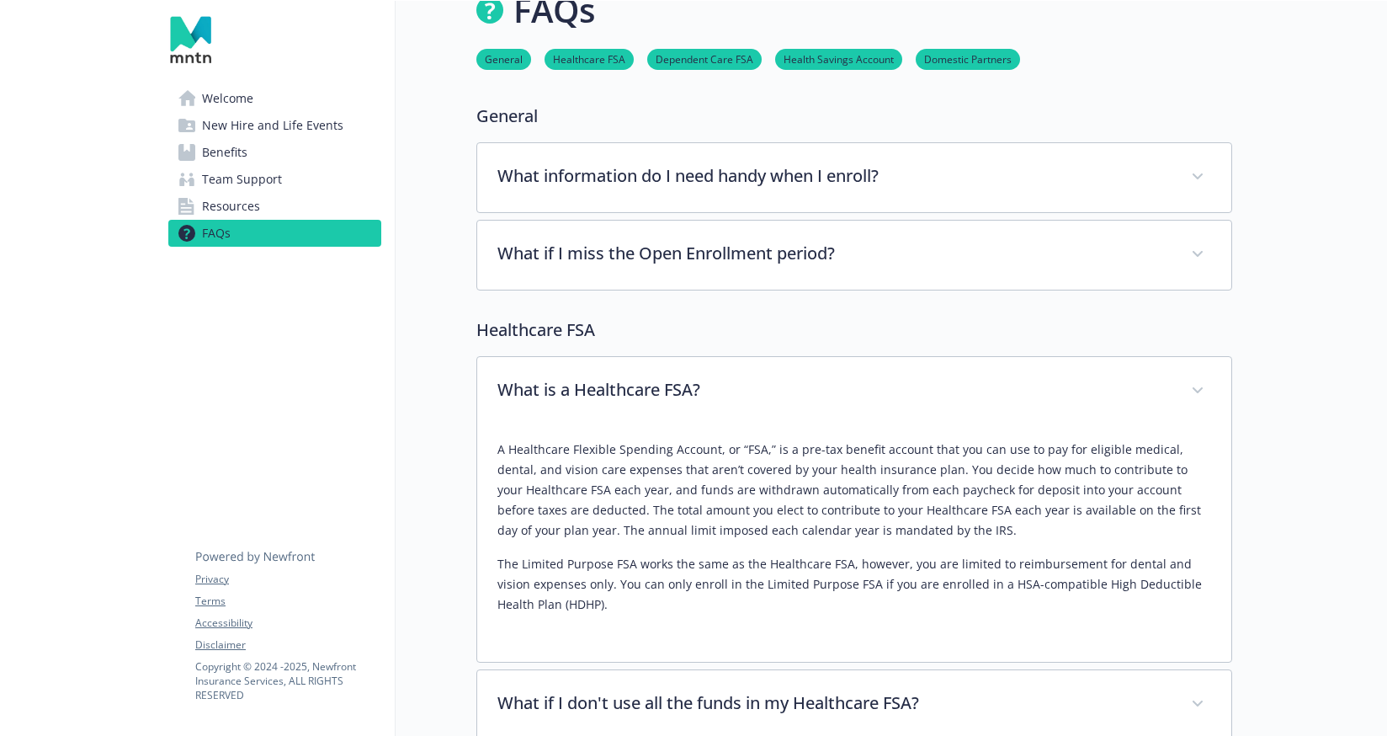
scroll to position [0, 0]
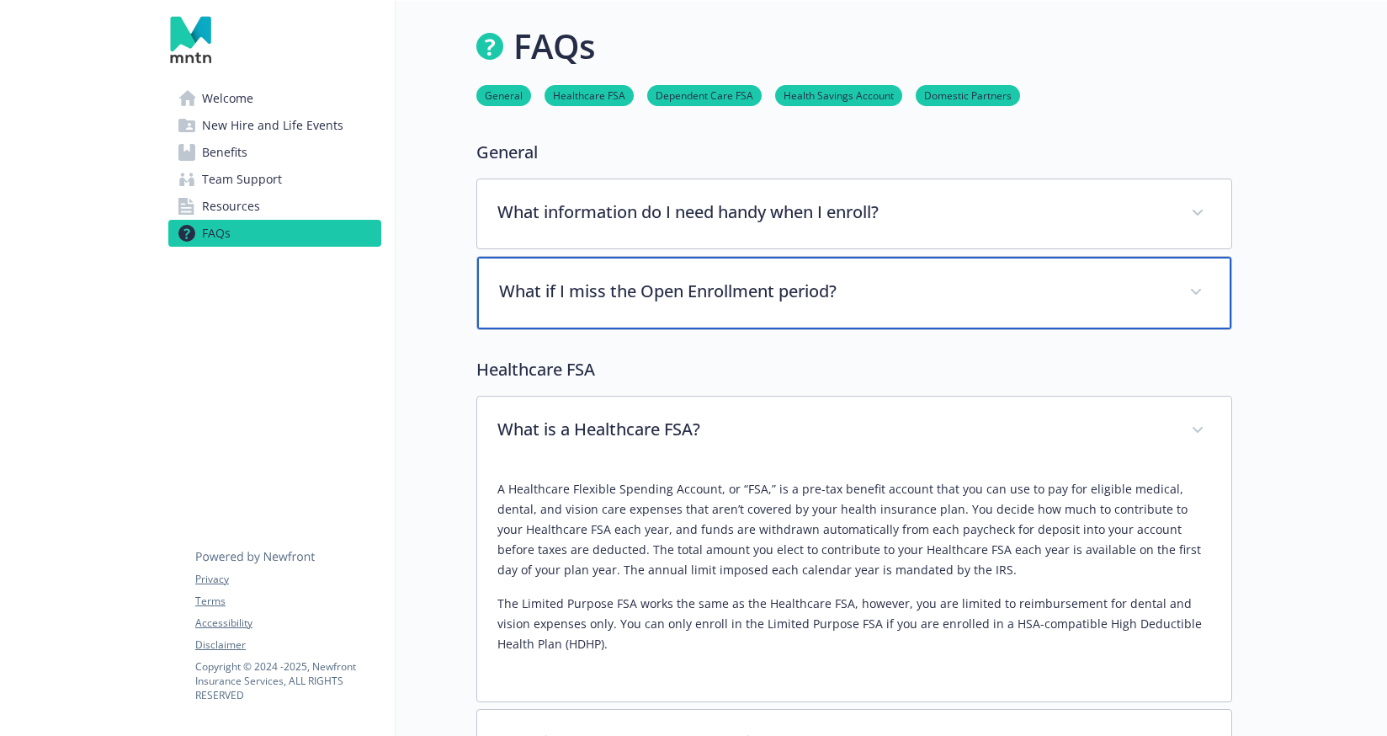
click at [663, 306] on div "What if I miss the Open Enrollment period?" at bounding box center [854, 293] width 754 height 72
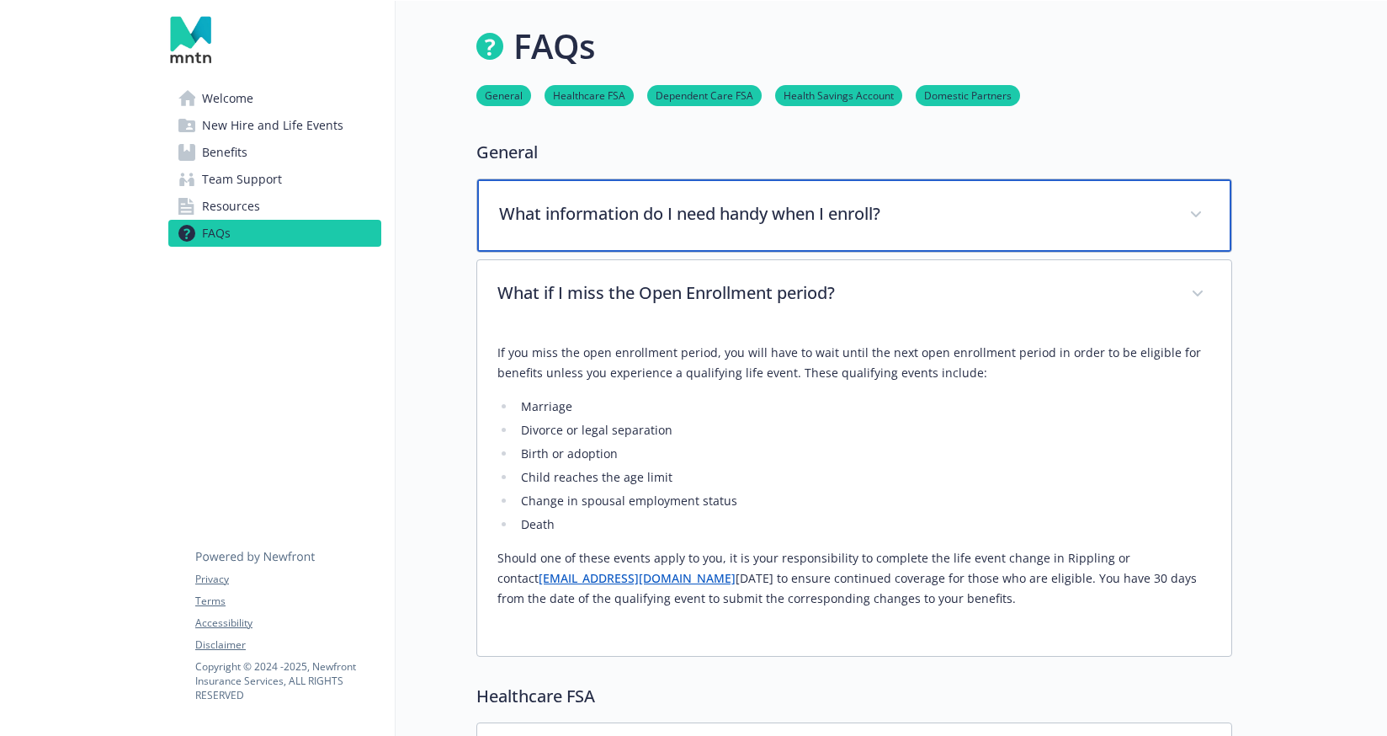
click at [852, 215] on p "What information do I need handy when I enroll?" at bounding box center [834, 213] width 670 height 25
